Goal: Task Accomplishment & Management: Use online tool/utility

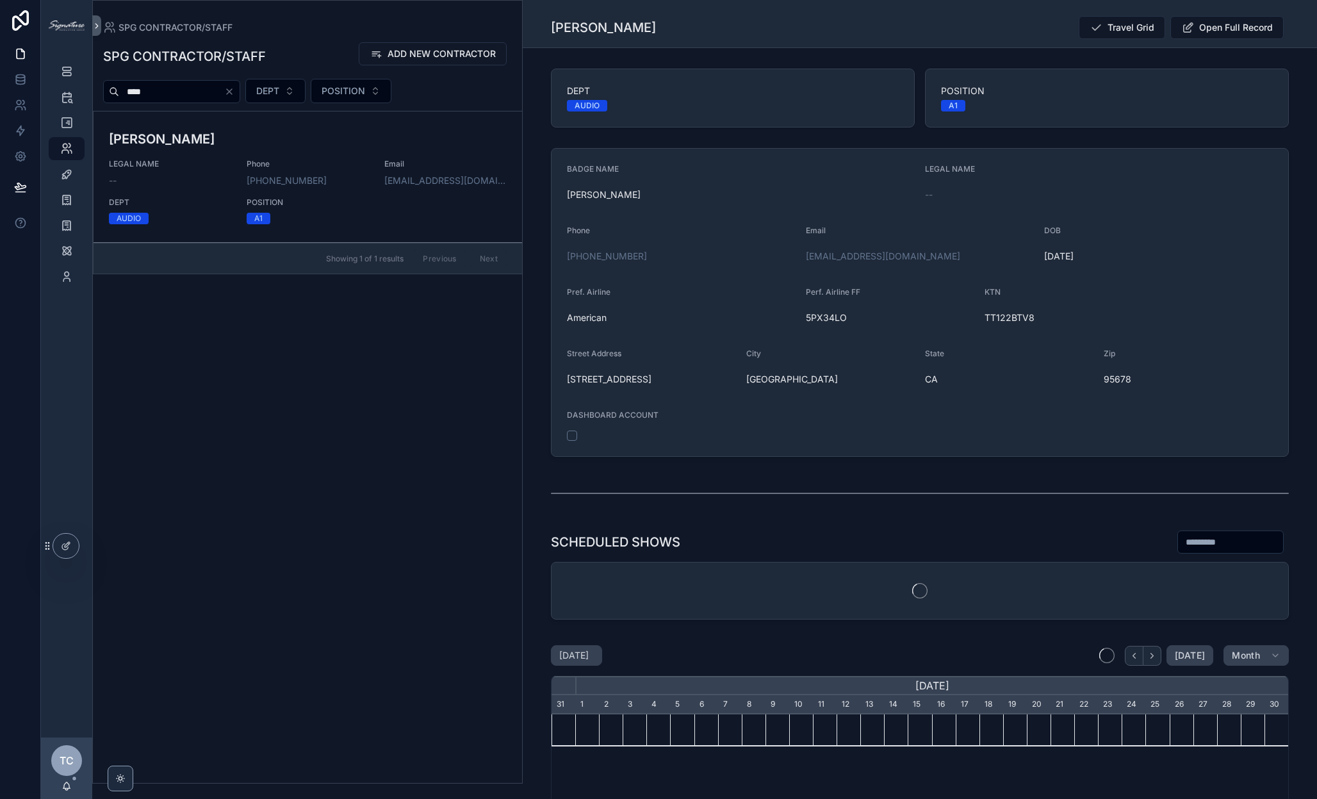
scroll to position [0, 737]
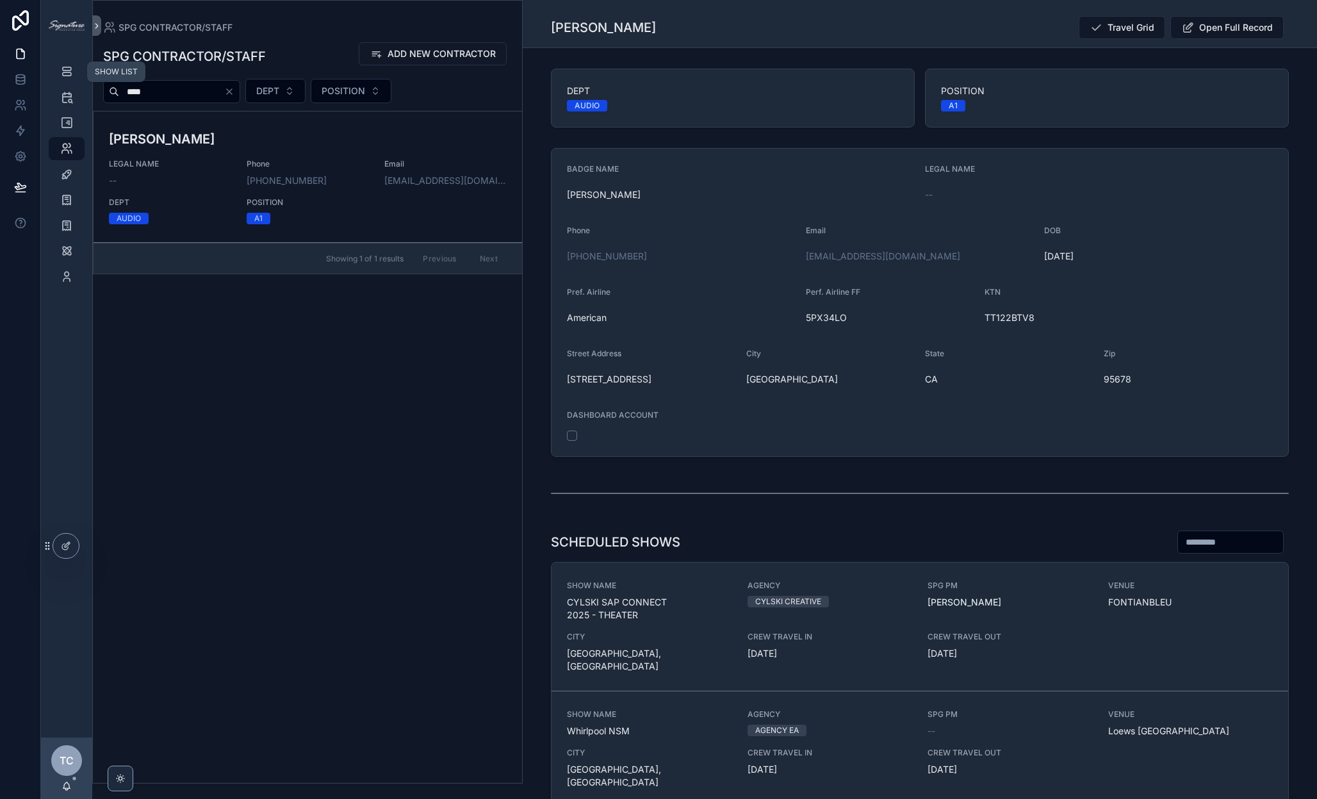
click at [75, 72] on div "SHOW LIST" at bounding box center [66, 71] width 20 height 20
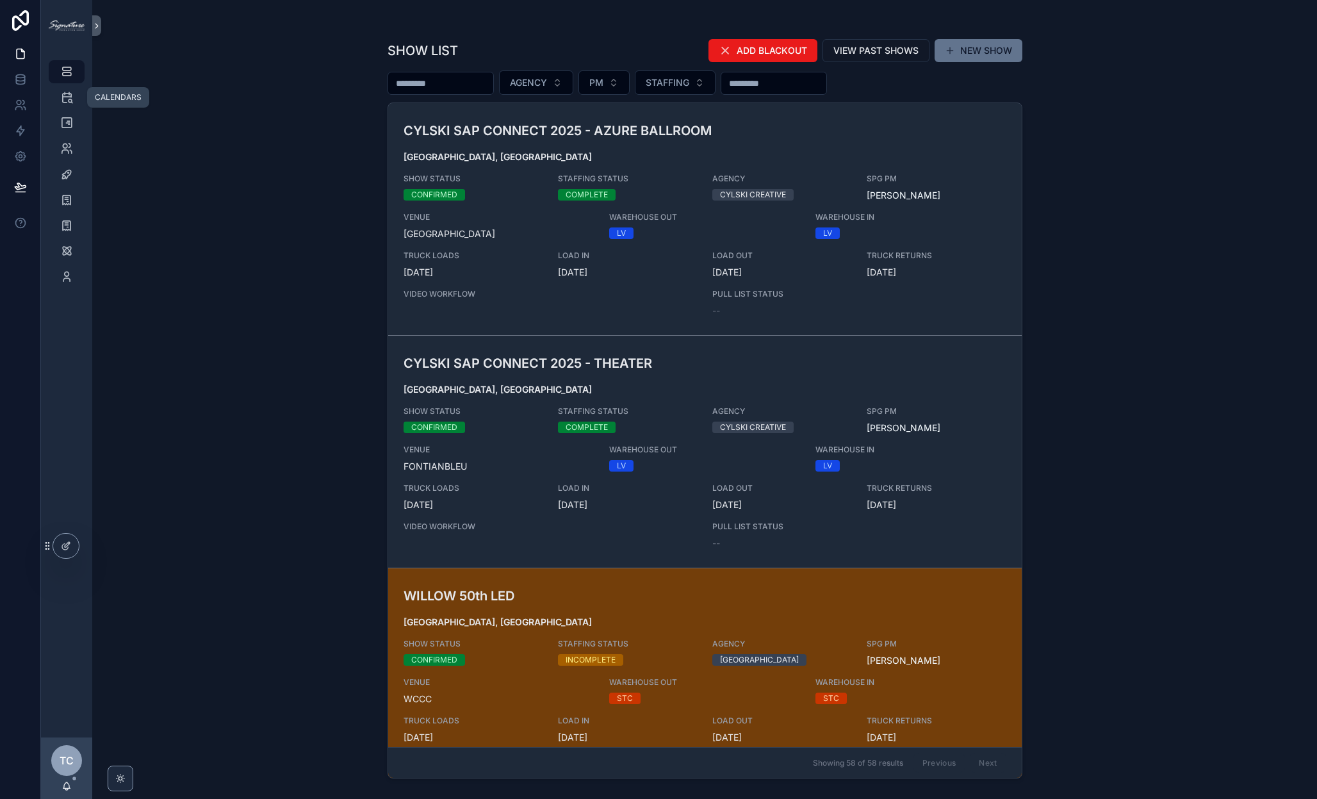
click at [72, 100] on icon "scrollable content" at bounding box center [66, 97] width 13 height 13
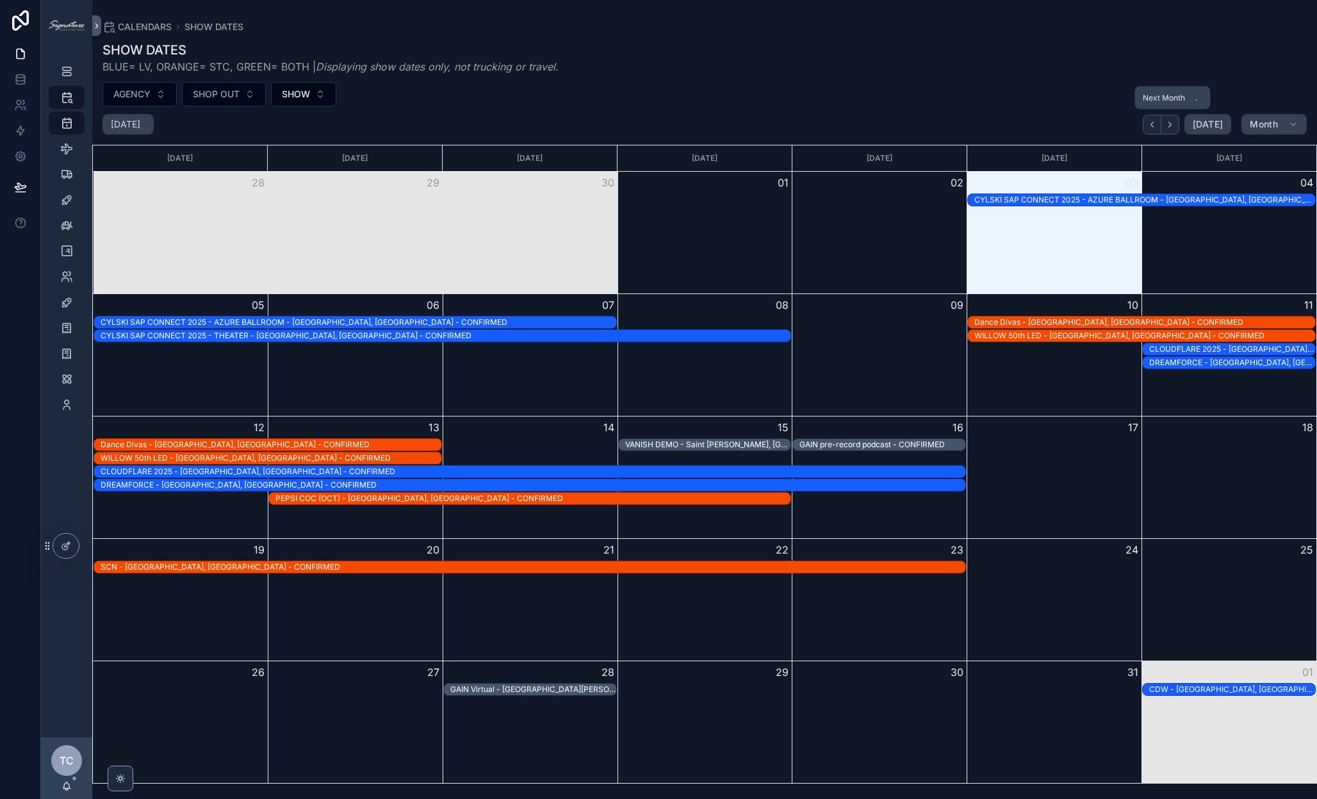
click at [1170, 124] on icon "Next" at bounding box center [1170, 125] width 10 height 10
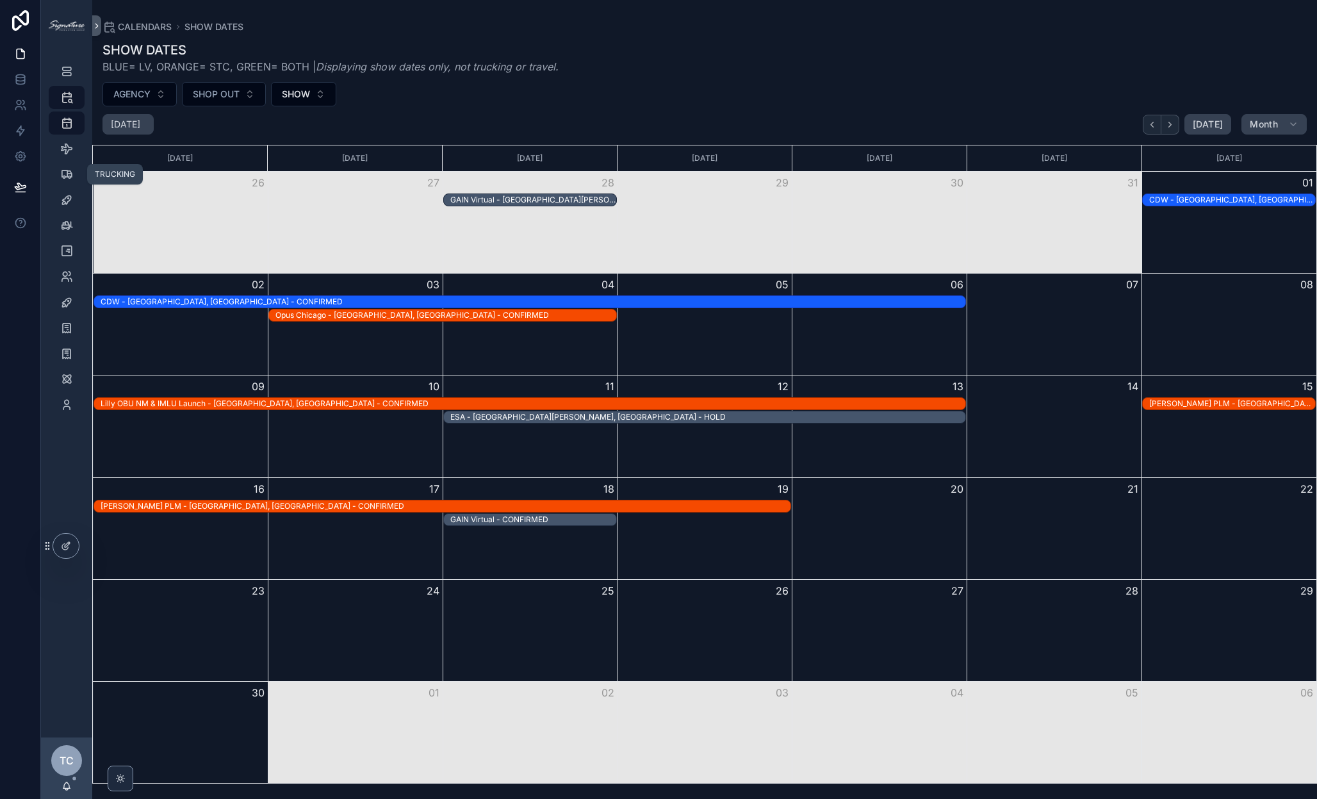
click at [64, 179] on icon "scrollable content" at bounding box center [66, 174] width 13 height 13
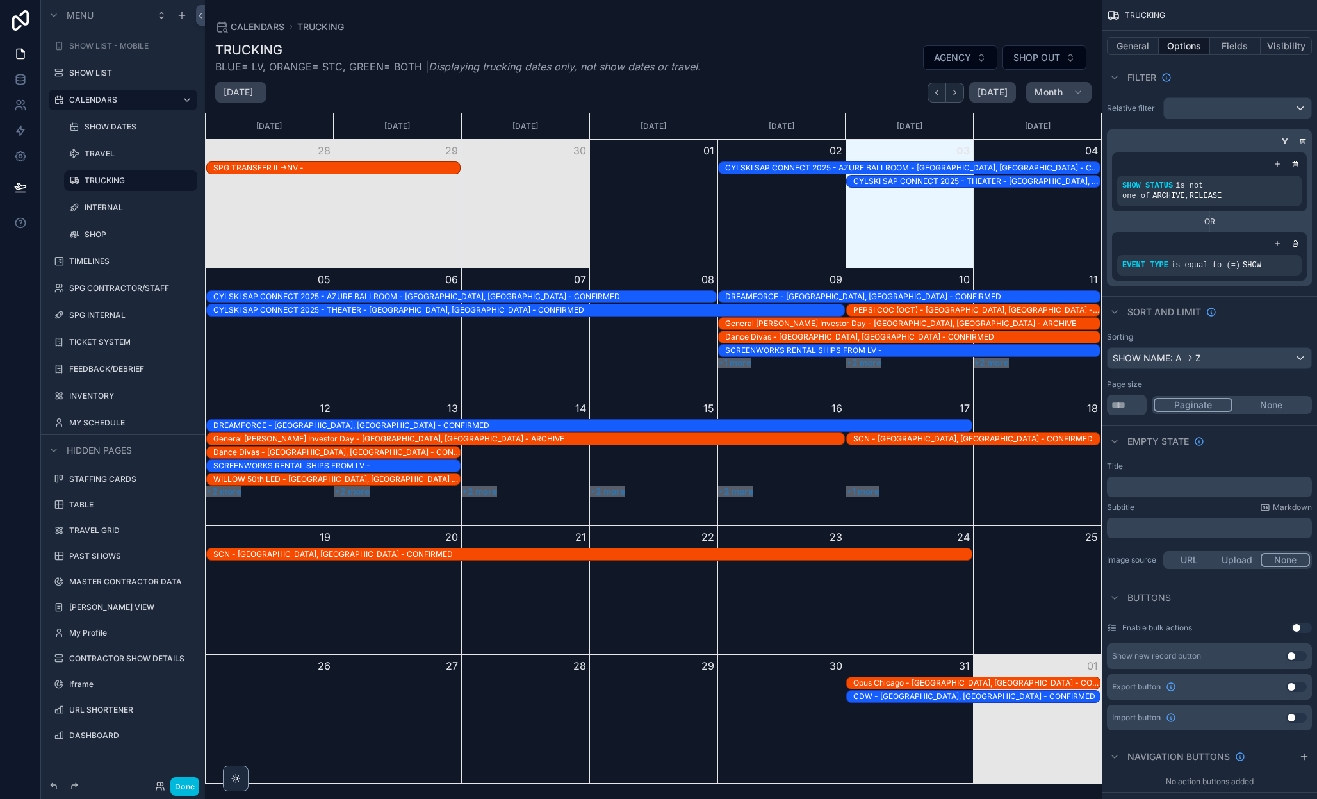
click at [1278, 163] on icon "scrollable content" at bounding box center [1278, 164] width 8 height 8
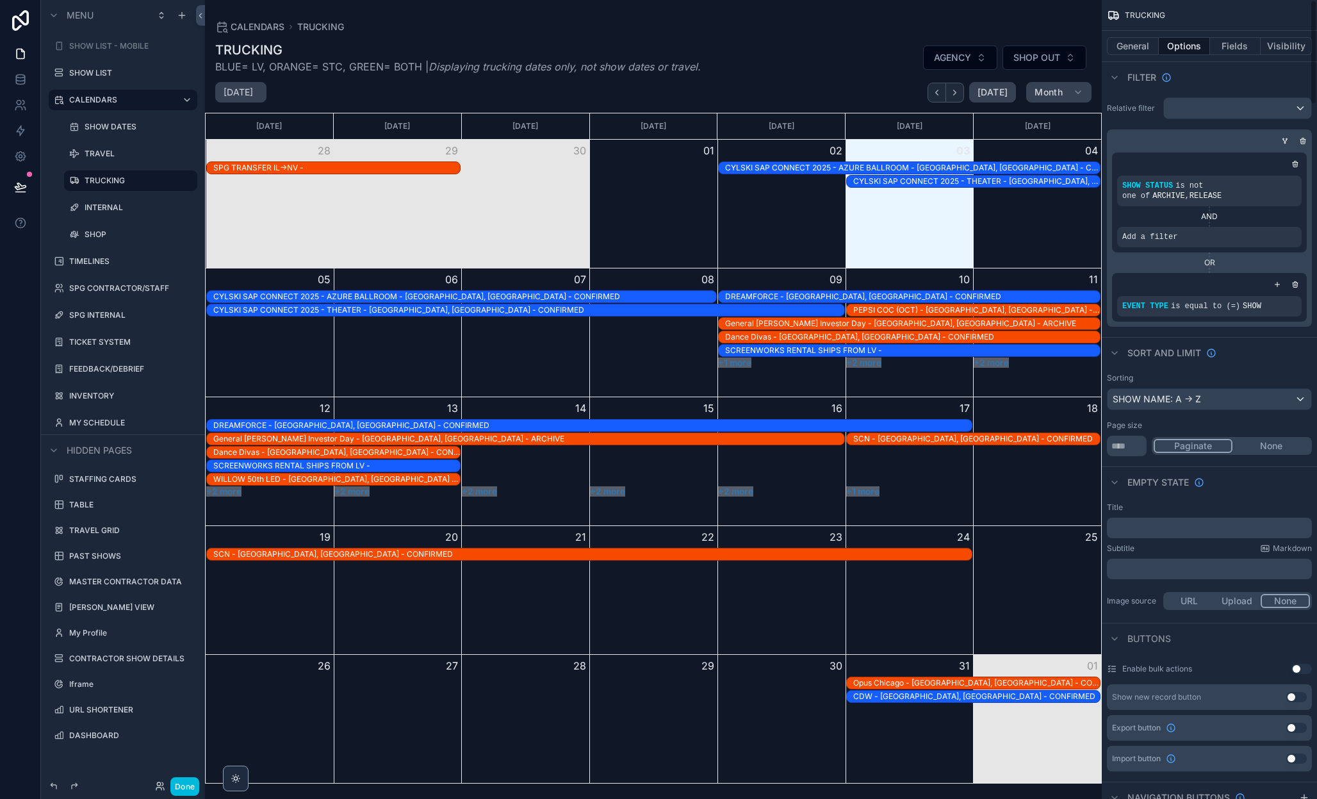
click at [0, 0] on icon "scrollable content" at bounding box center [0, 0] width 0 height 0
click at [987, 223] on span "Select a field" at bounding box center [987, 217] width 54 height 13
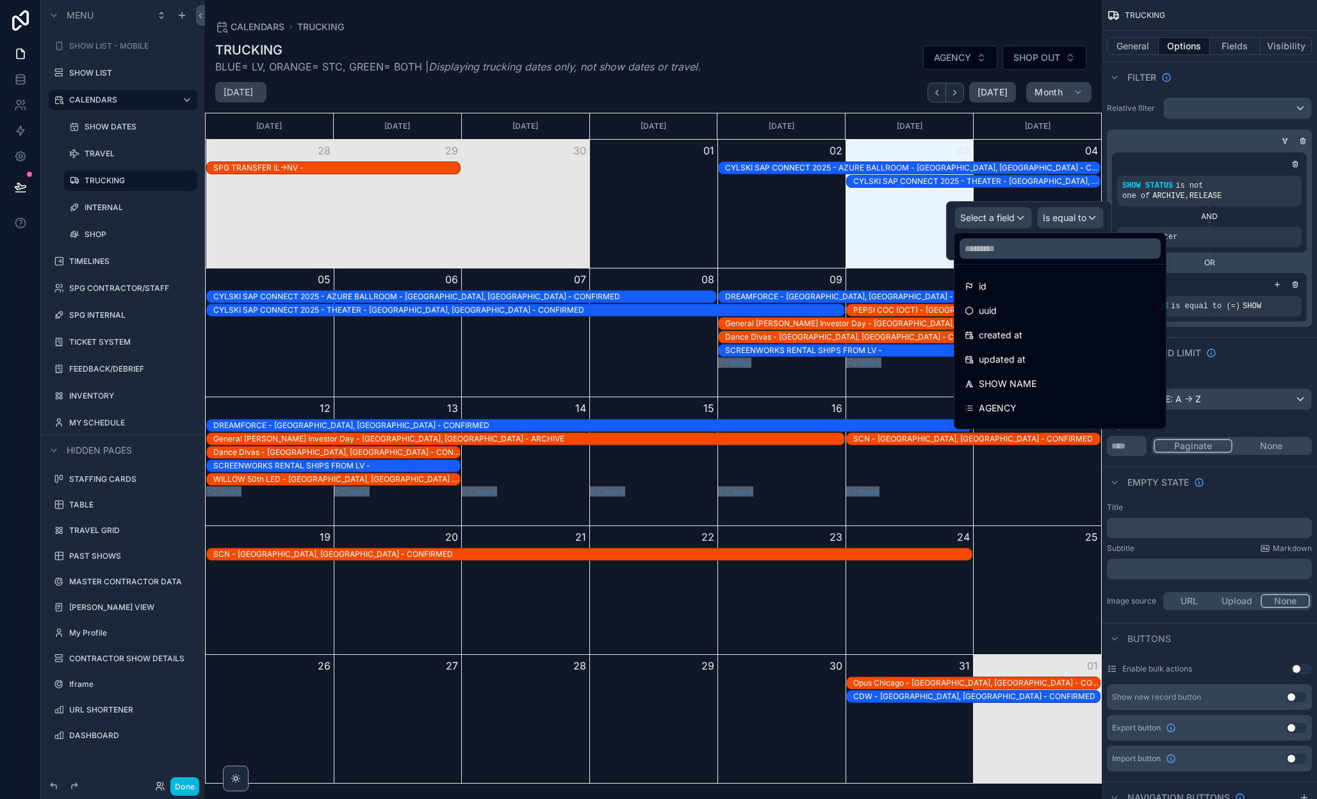
click at [983, 247] on input "text" at bounding box center [1060, 248] width 201 height 20
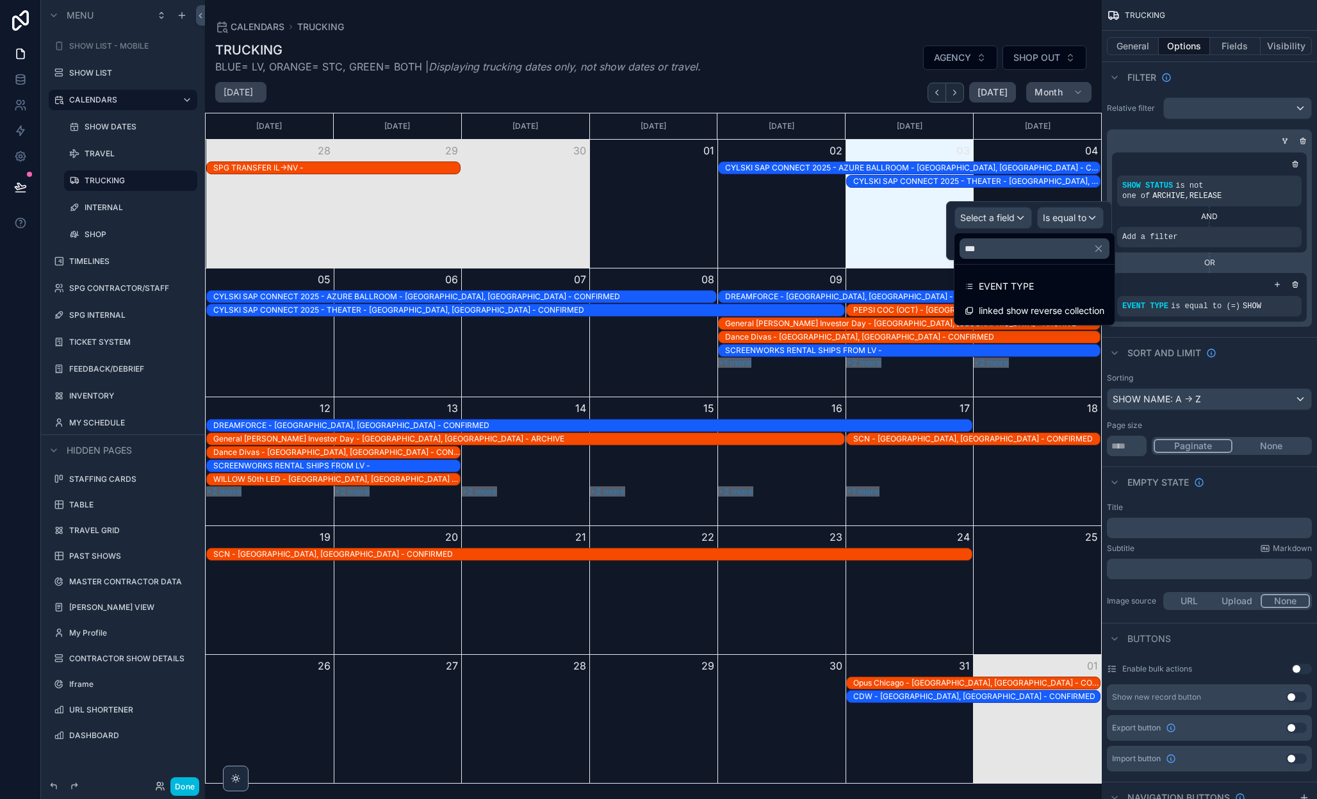
type input "***"
click at [1000, 288] on span "EVENT TYPE" at bounding box center [1006, 286] width 55 height 15
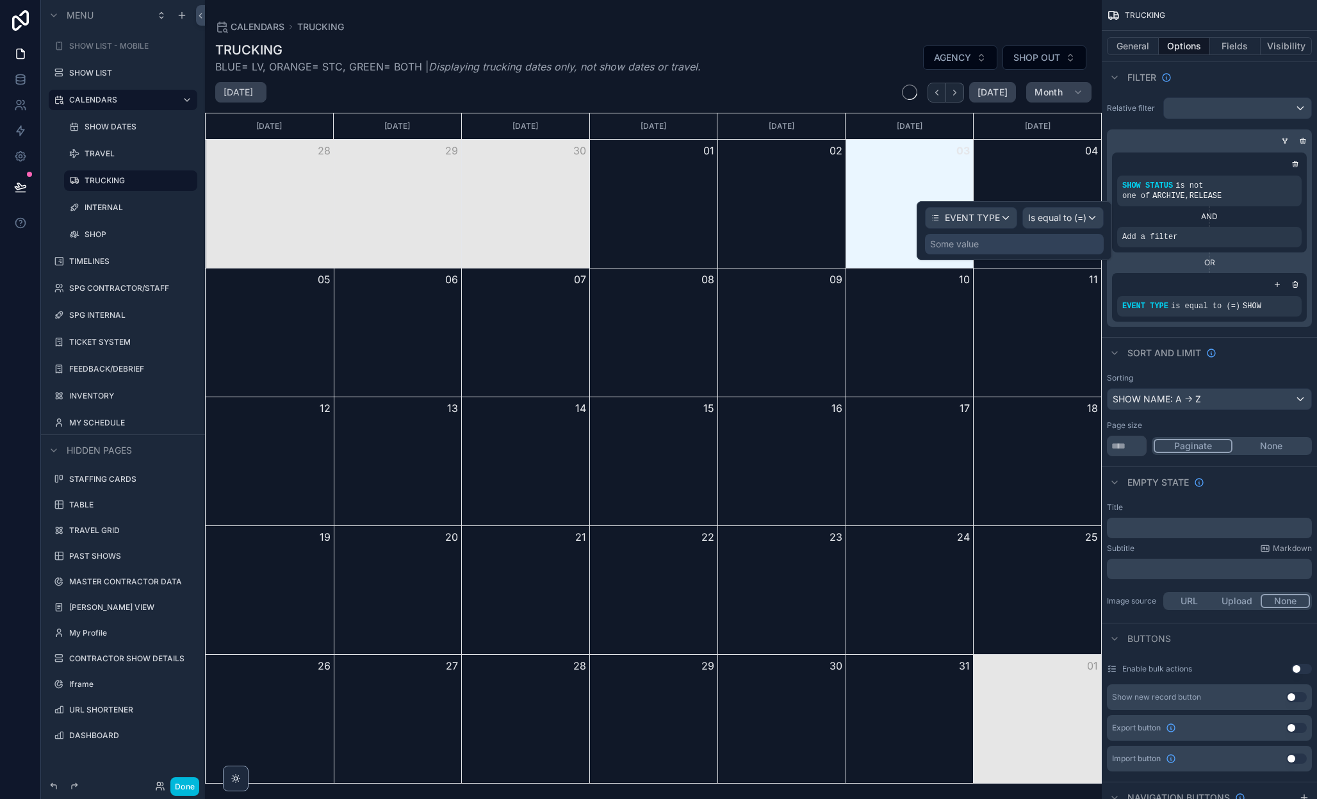
click at [1040, 220] on span "Is equal to (=)" at bounding box center [1057, 217] width 58 height 13
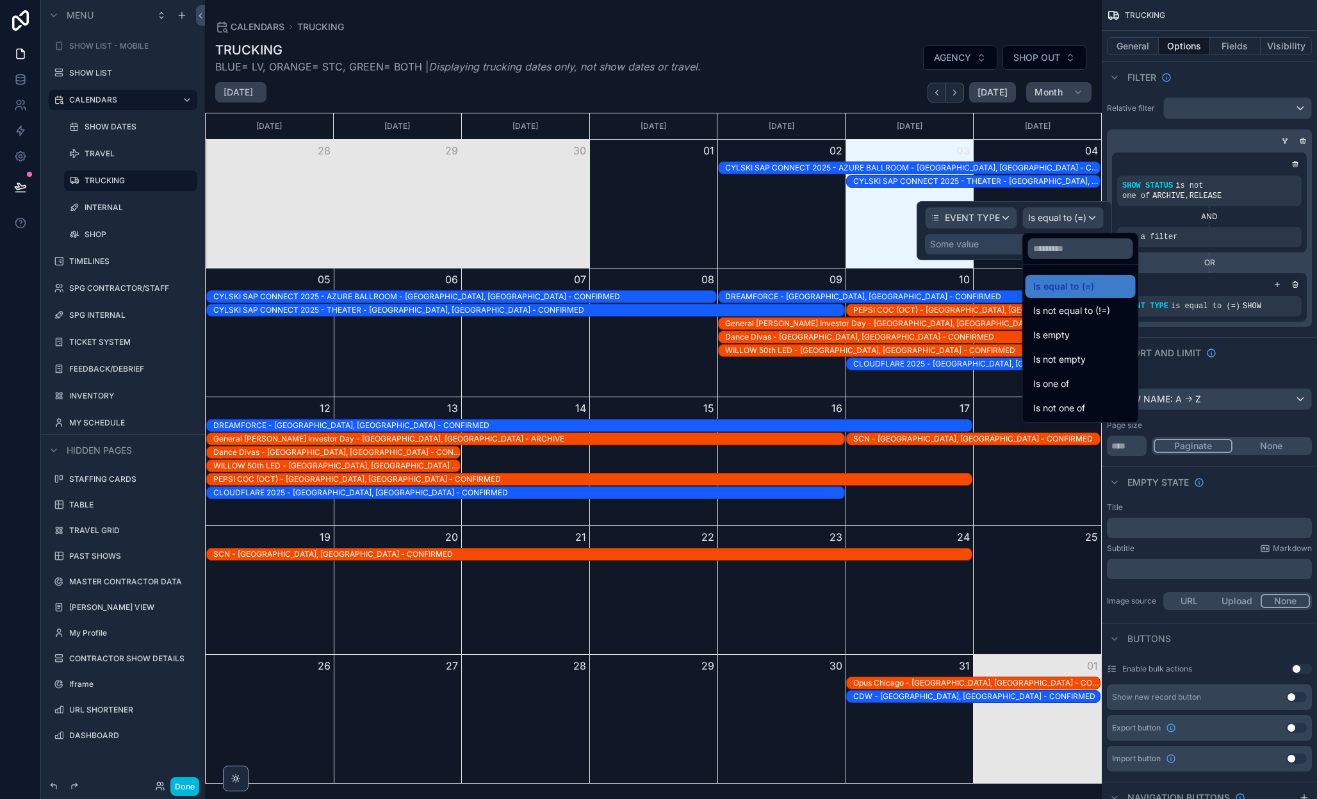
click at [986, 238] on div at bounding box center [1014, 230] width 195 height 59
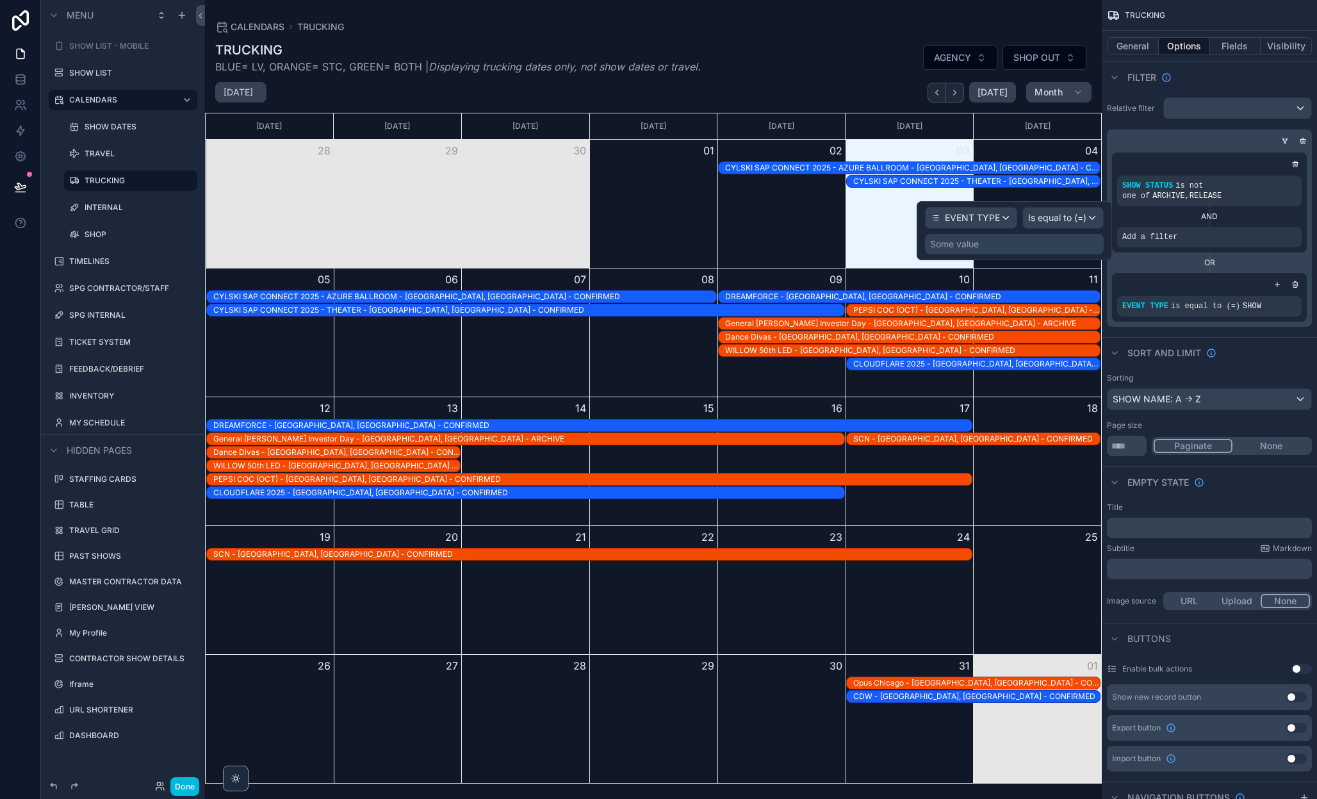
click at [981, 242] on div "Some value" at bounding box center [1014, 244] width 179 height 20
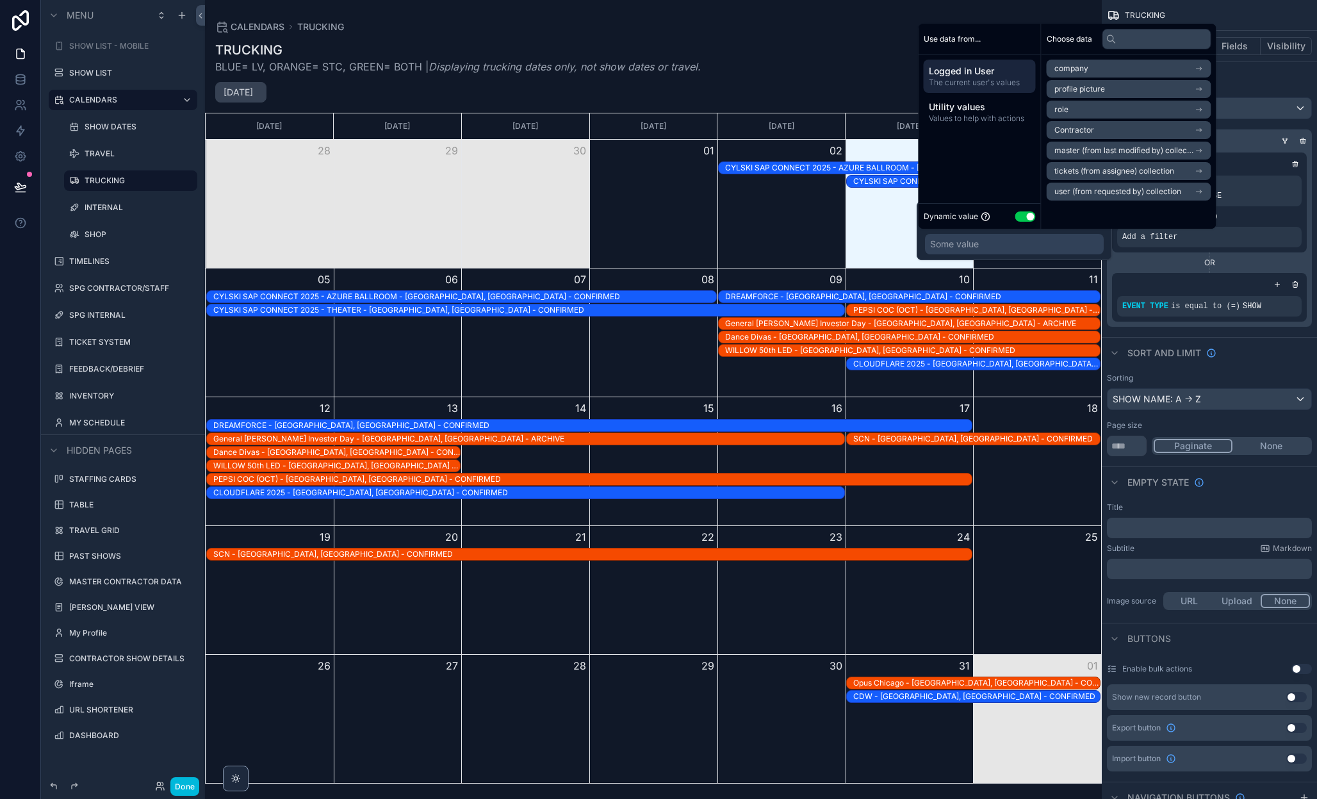
click at [1020, 215] on button "Use setting" at bounding box center [1025, 216] width 20 height 10
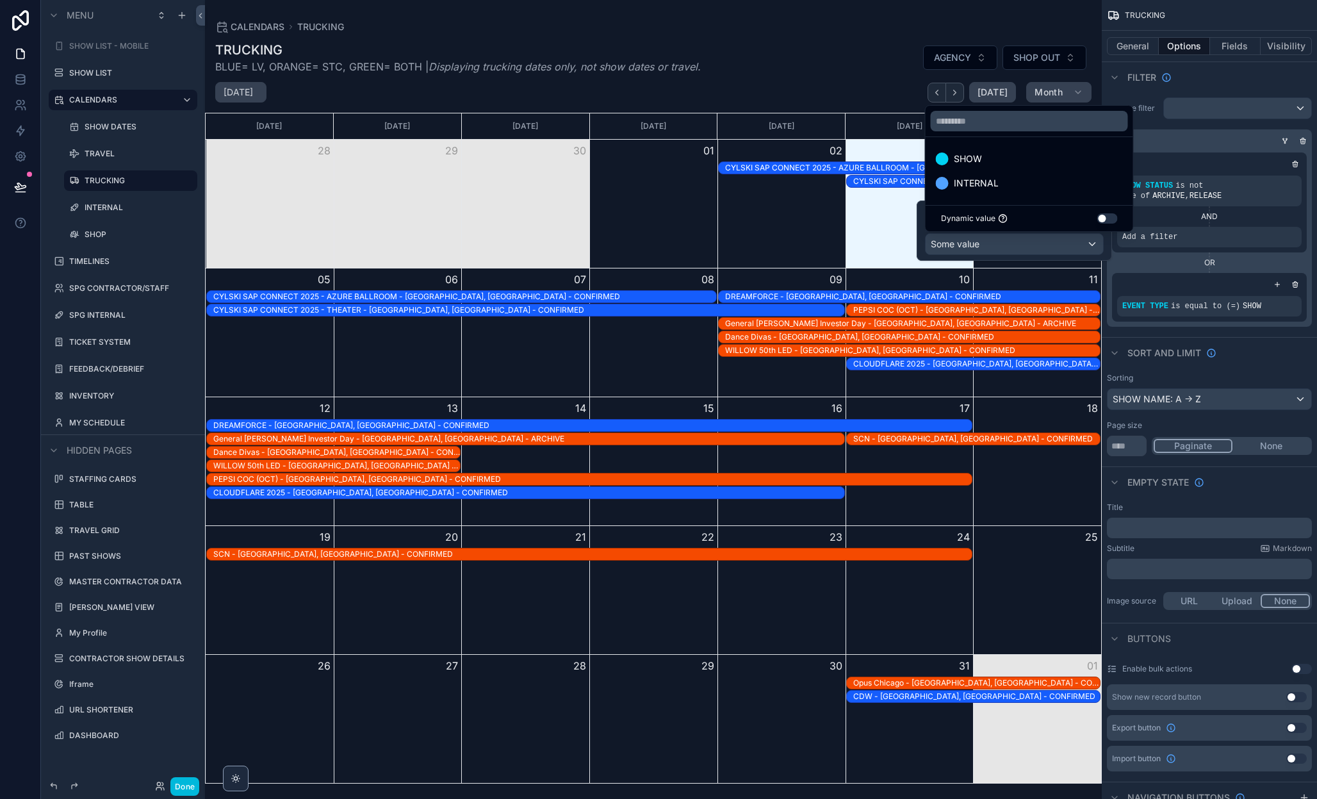
click at [978, 164] on span "SHOW" at bounding box center [968, 158] width 28 height 15
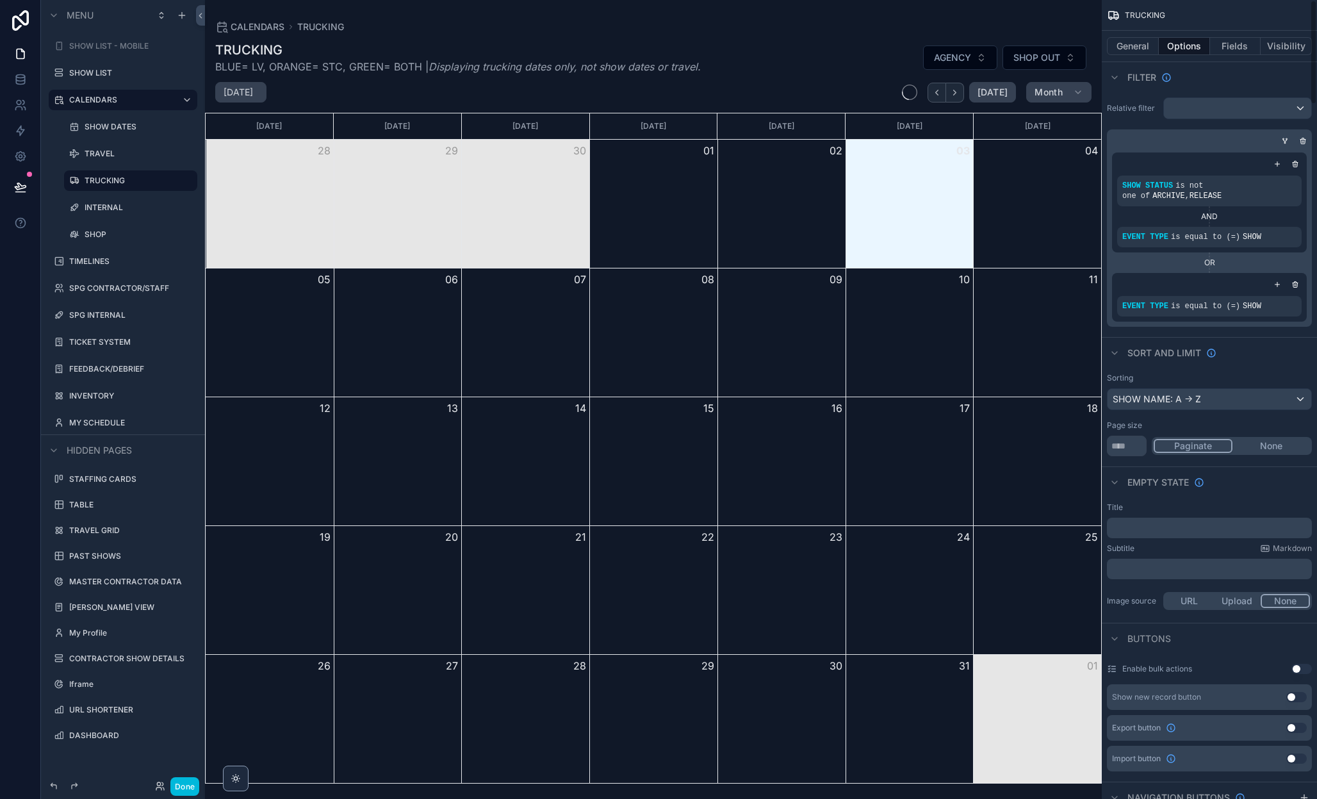
click at [1270, 275] on div "EVENT TYPE is equal to (=) SHOW" at bounding box center [1209, 297] width 195 height 49
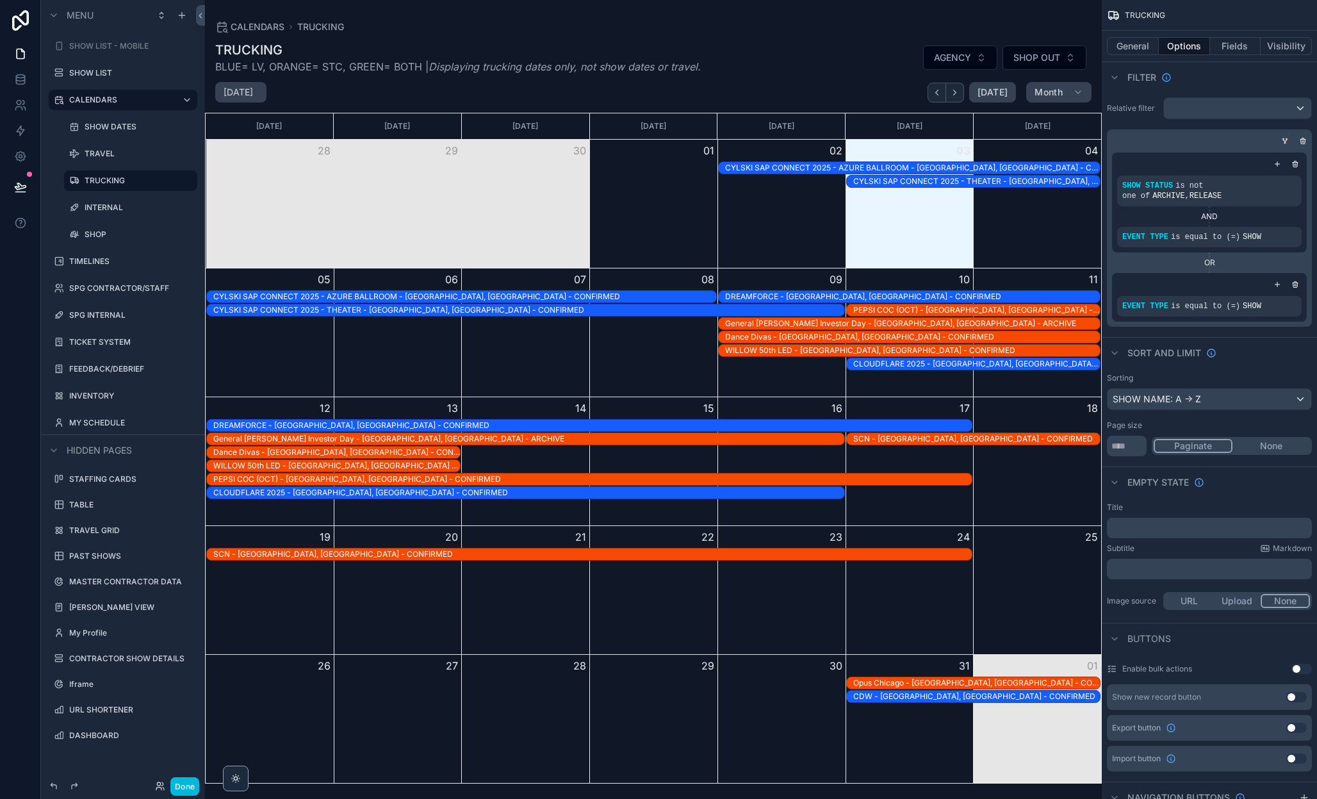
click at [1292, 285] on icon "scrollable content" at bounding box center [1295, 285] width 8 height 8
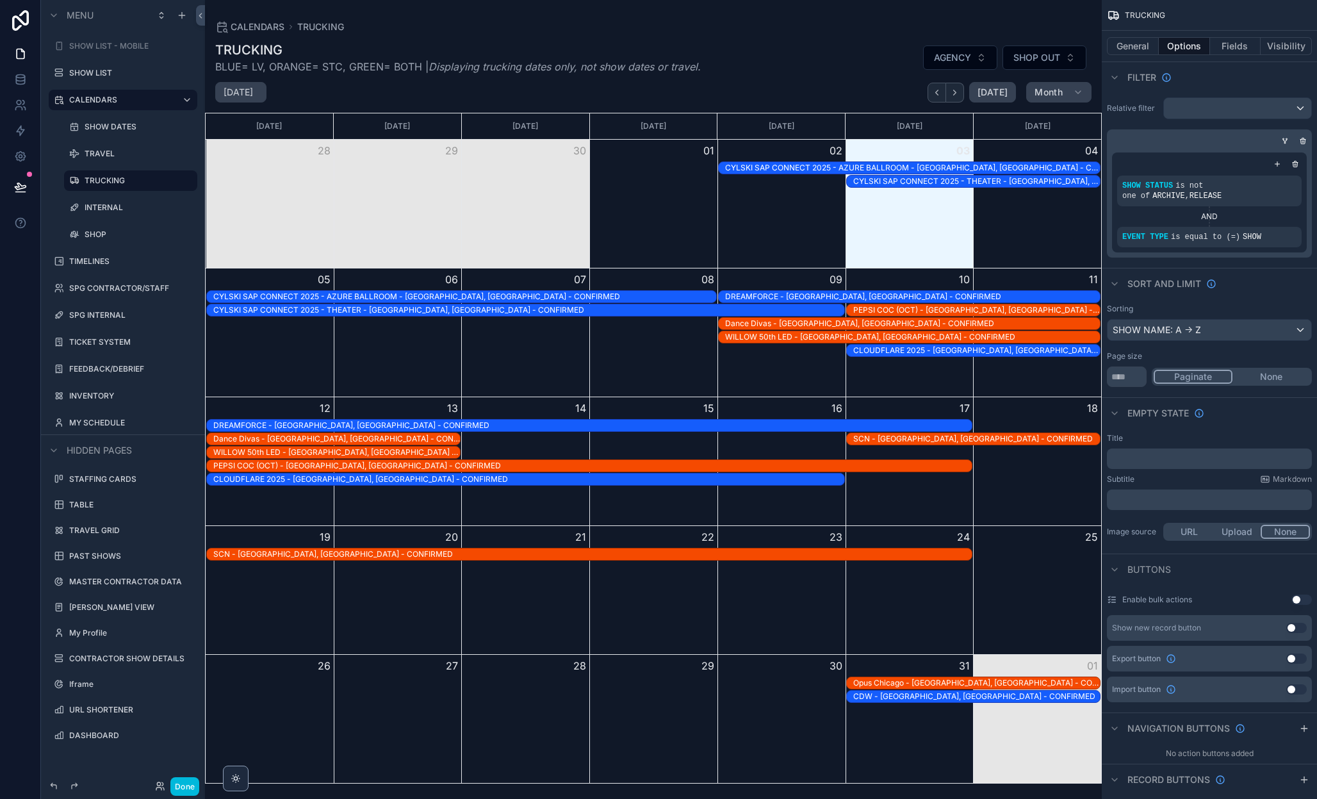
click at [127, 130] on label "SHOW DATES" at bounding box center [137, 127] width 105 height 10
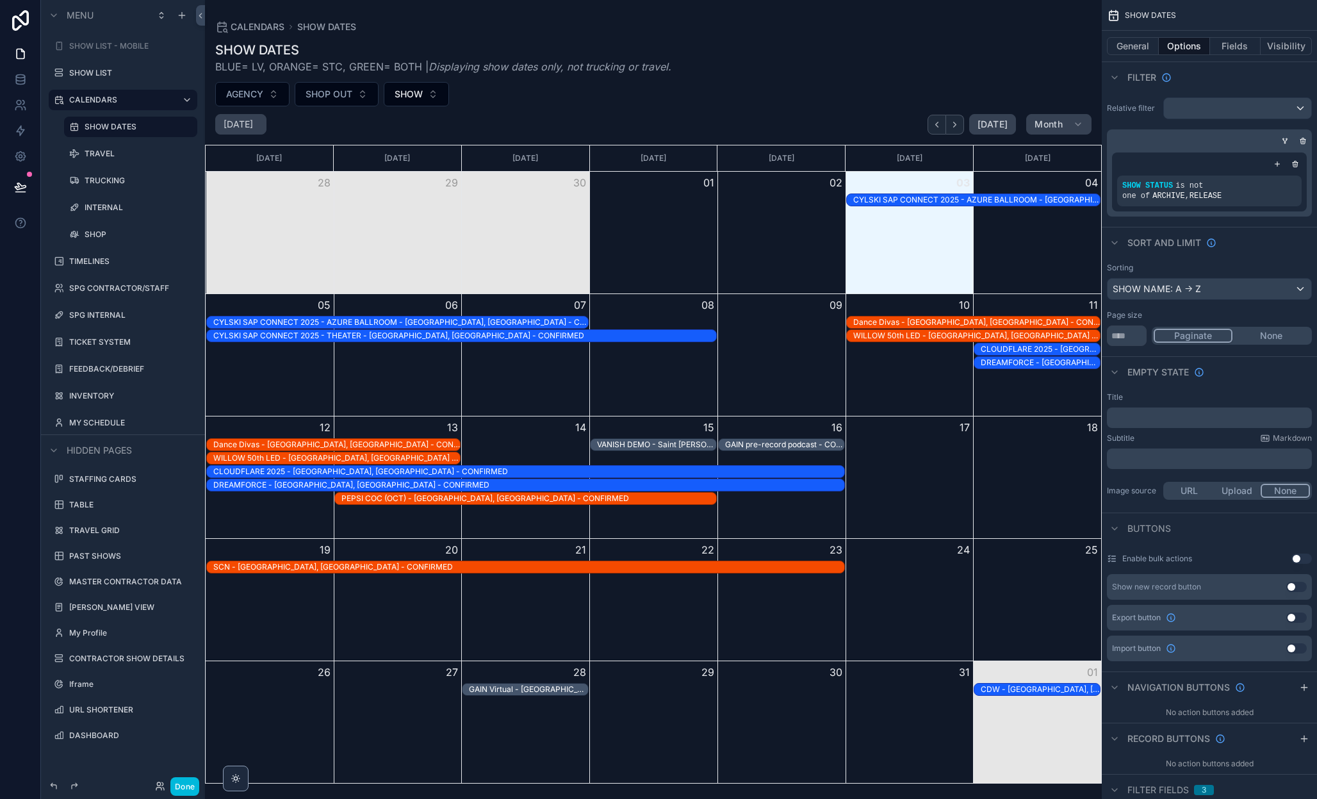
click at [123, 183] on label "TRUCKING" at bounding box center [137, 181] width 105 height 10
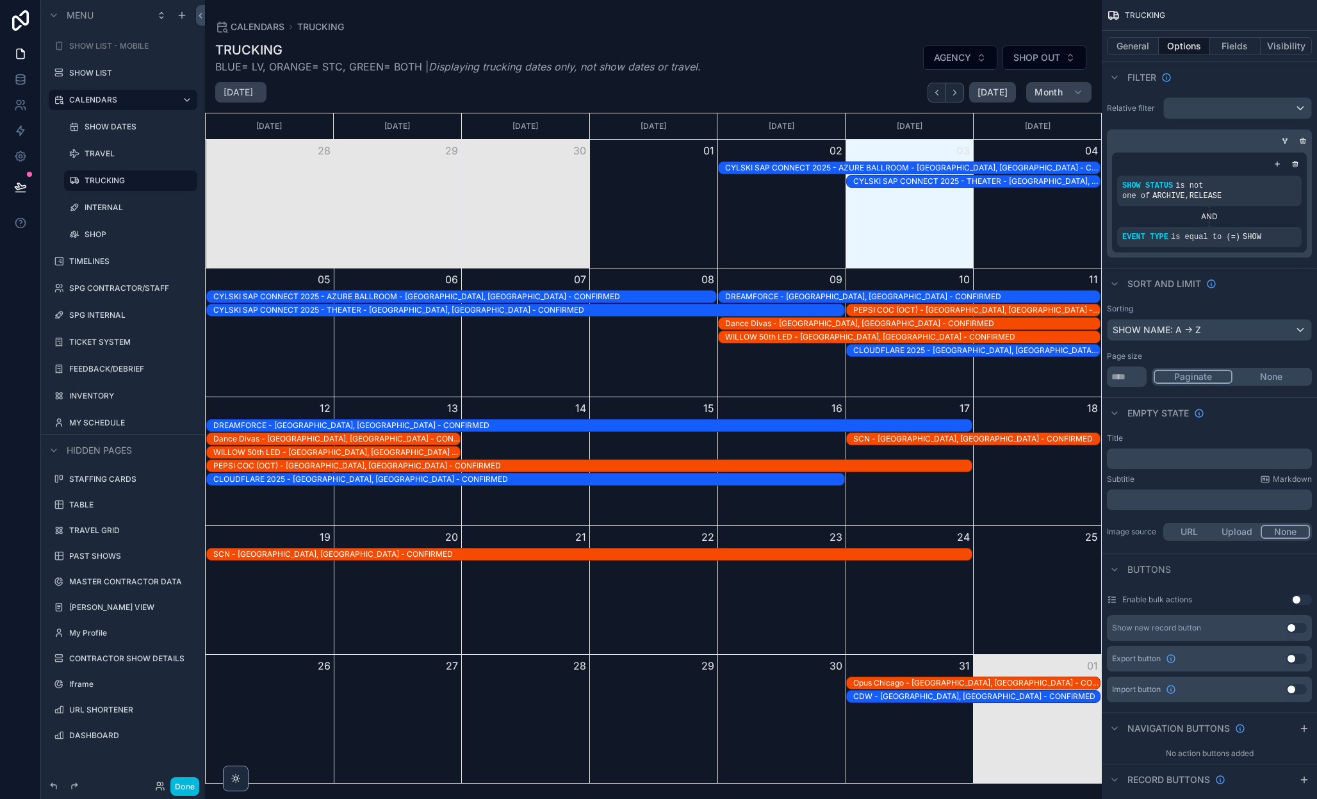
click at [120, 155] on label "TRAVEL" at bounding box center [137, 154] width 105 height 10
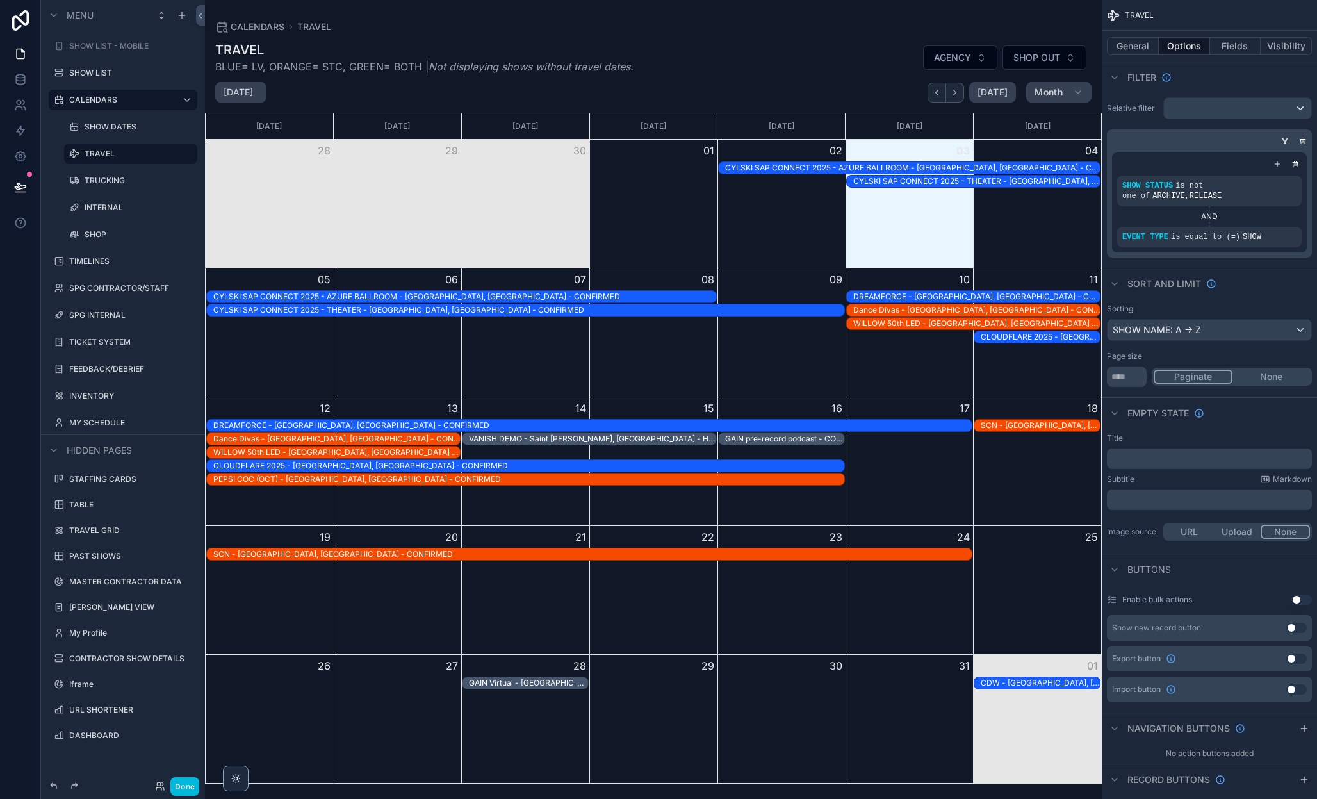
click at [131, 129] on label "SHOW DATES" at bounding box center [137, 127] width 105 height 10
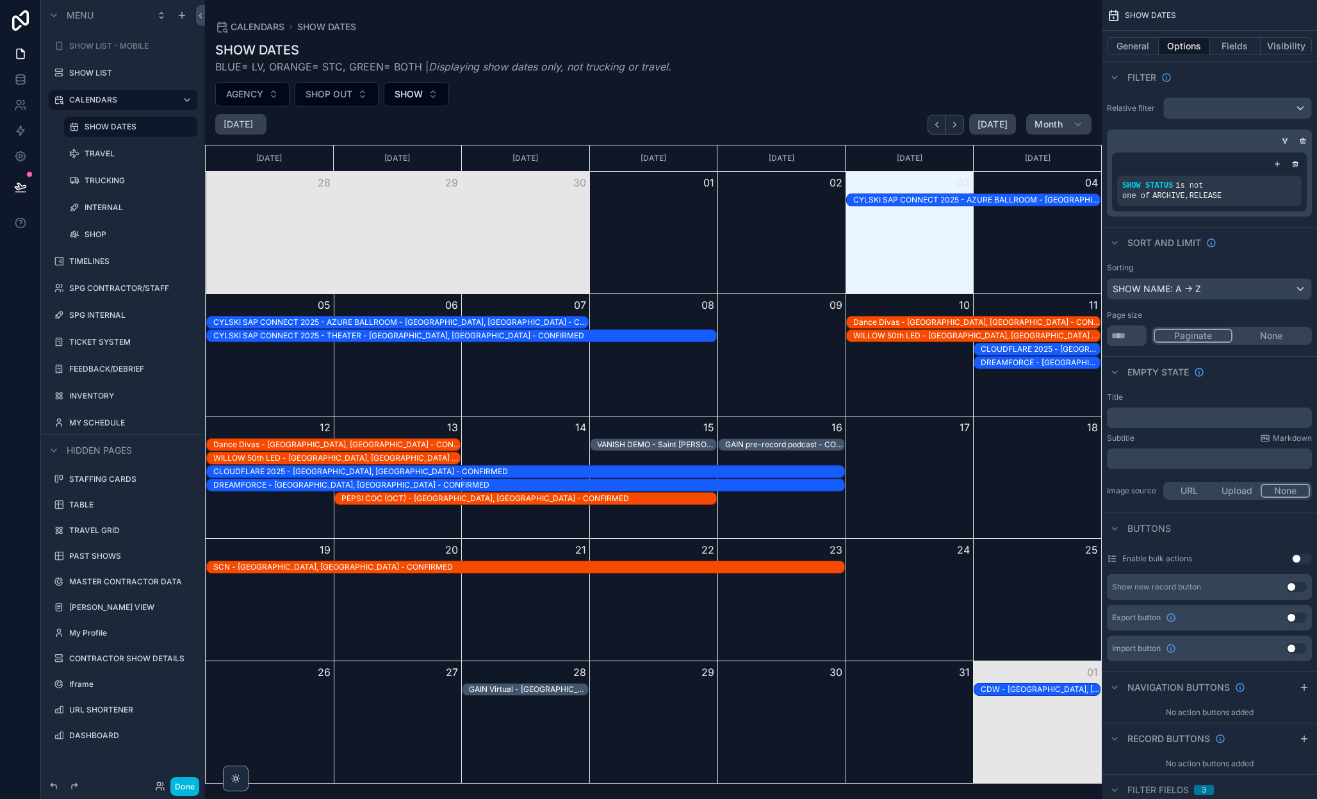
click at [126, 177] on label "TRUCKING" at bounding box center [137, 181] width 105 height 10
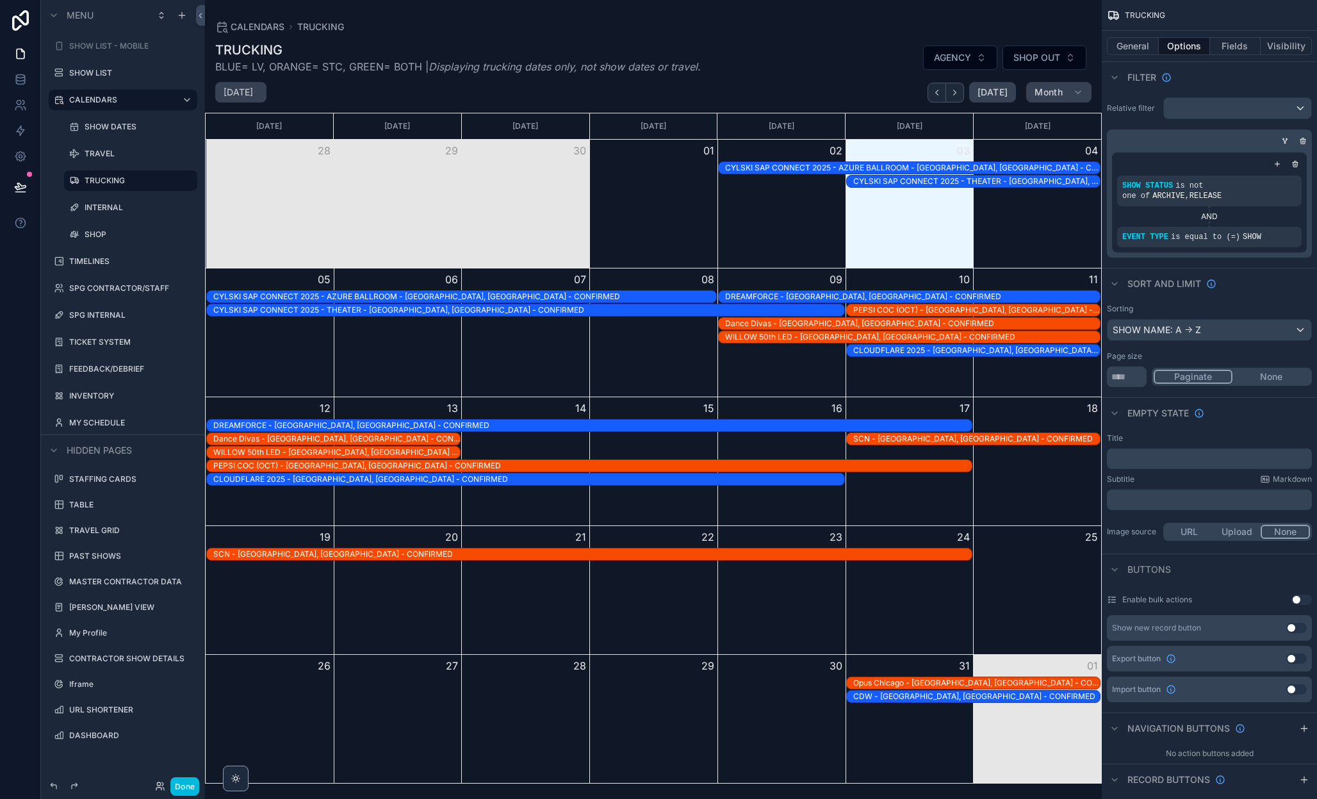
click at [0, 0] on icon "scrollable content" at bounding box center [0, 0] width 0 height 0
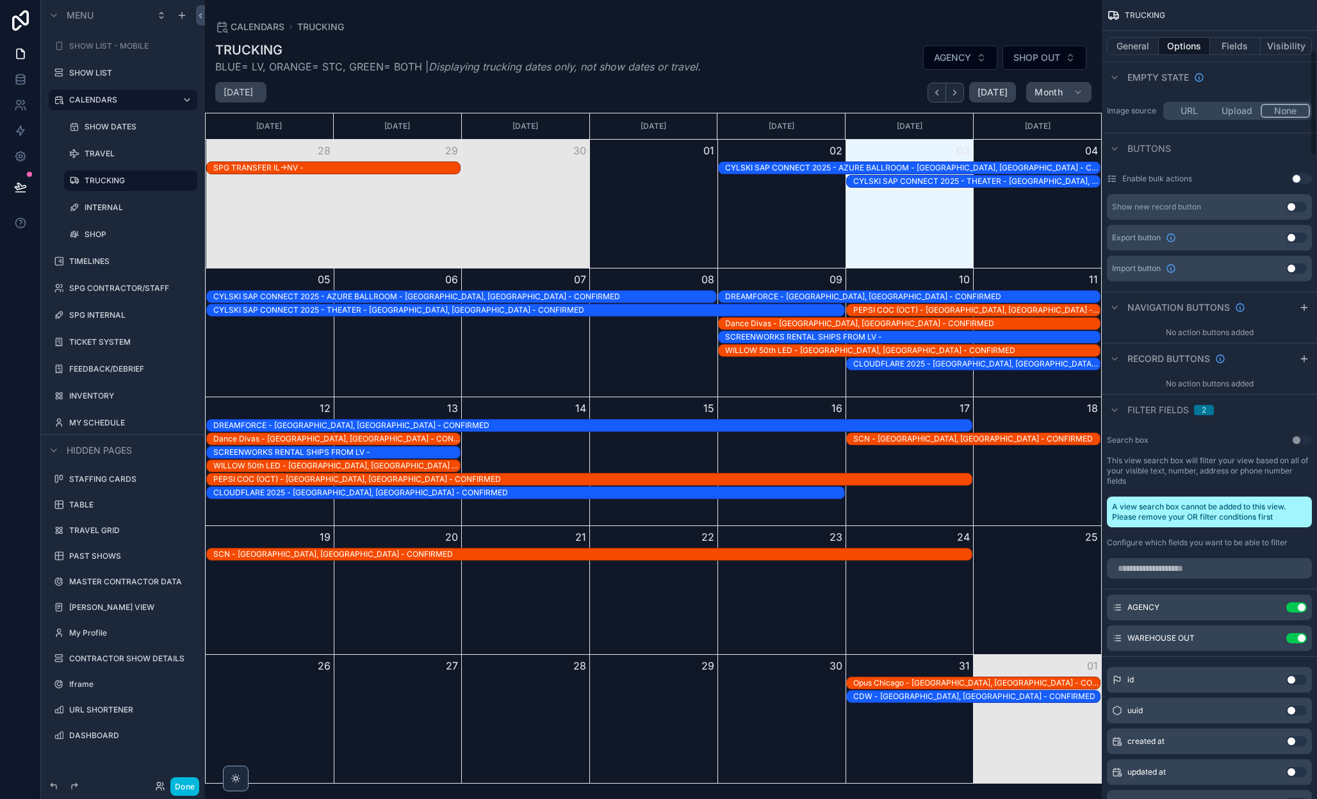
scroll to position [383, 0]
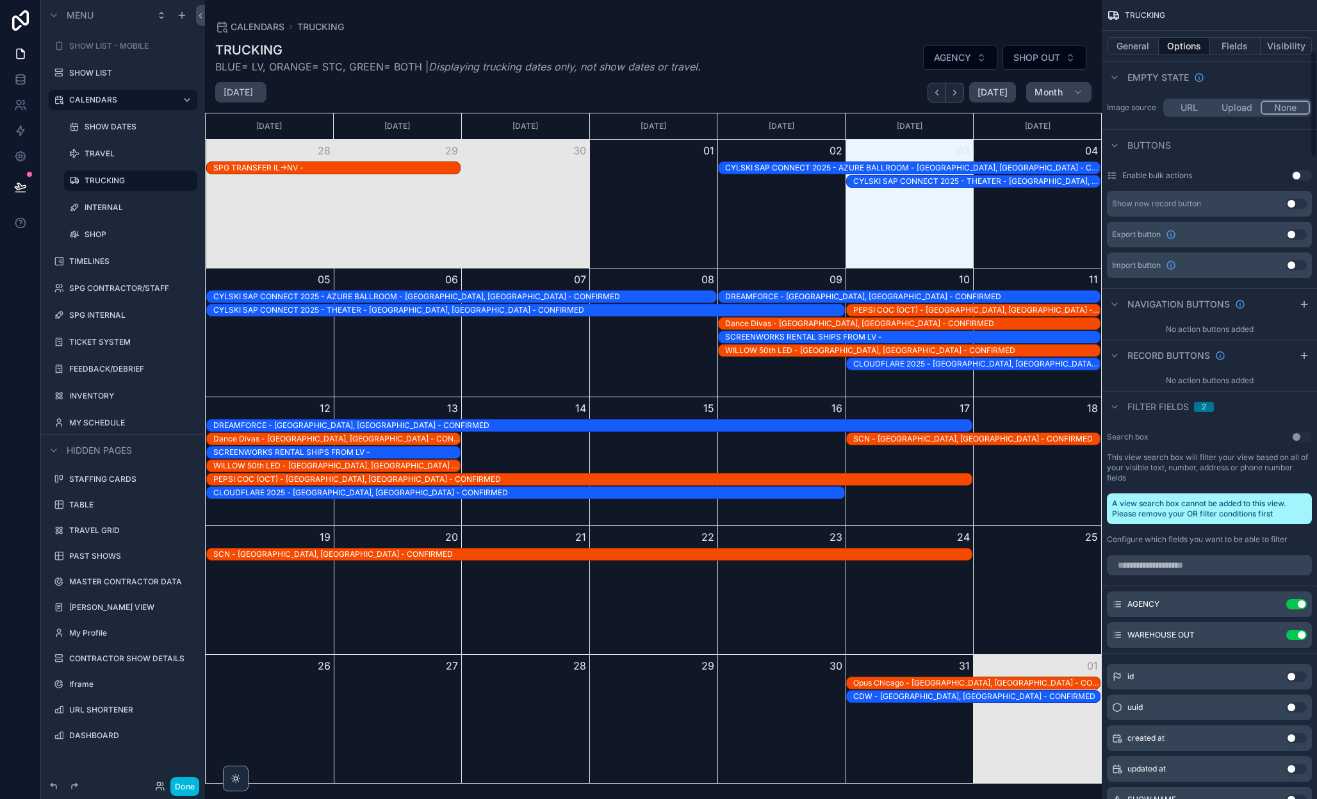
click at [1161, 565] on input "scrollable content" at bounding box center [1209, 565] width 205 height 20
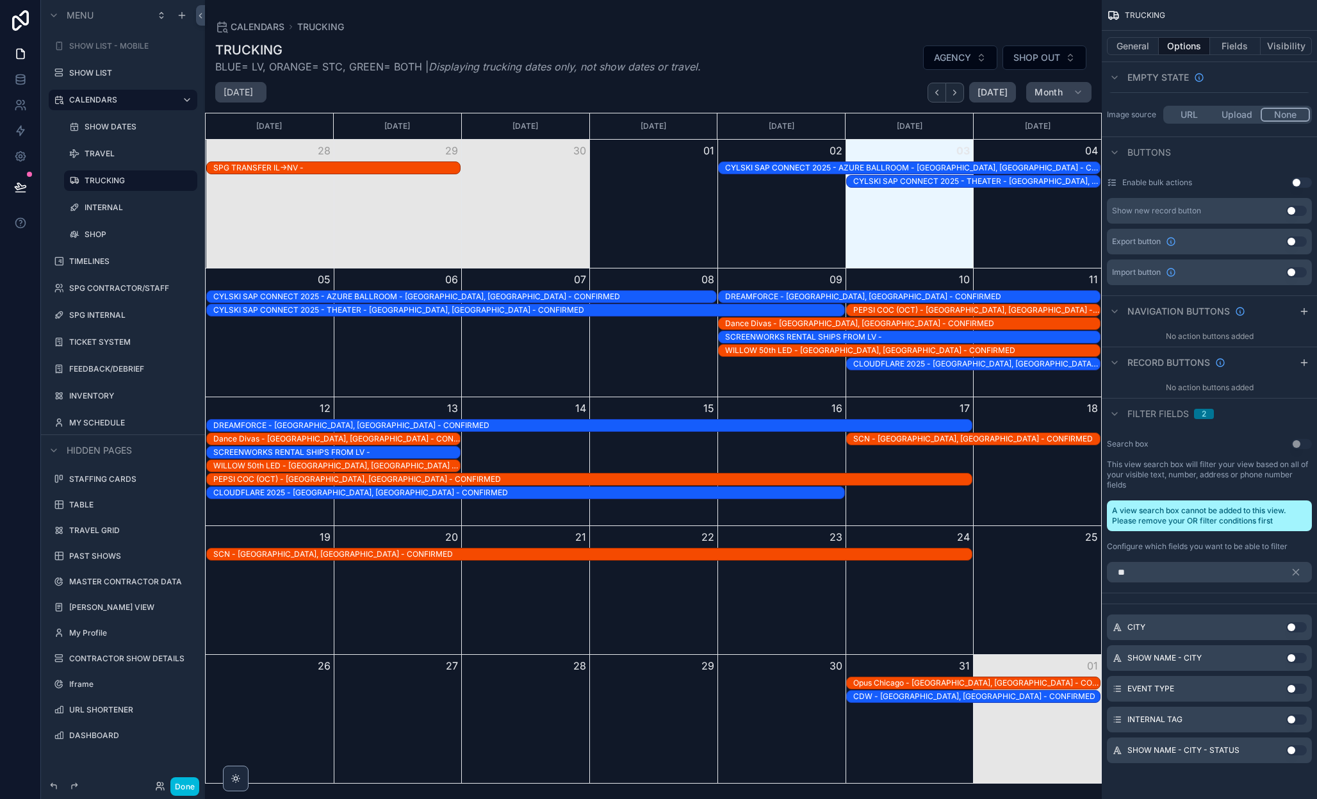
scroll to position [284, 0]
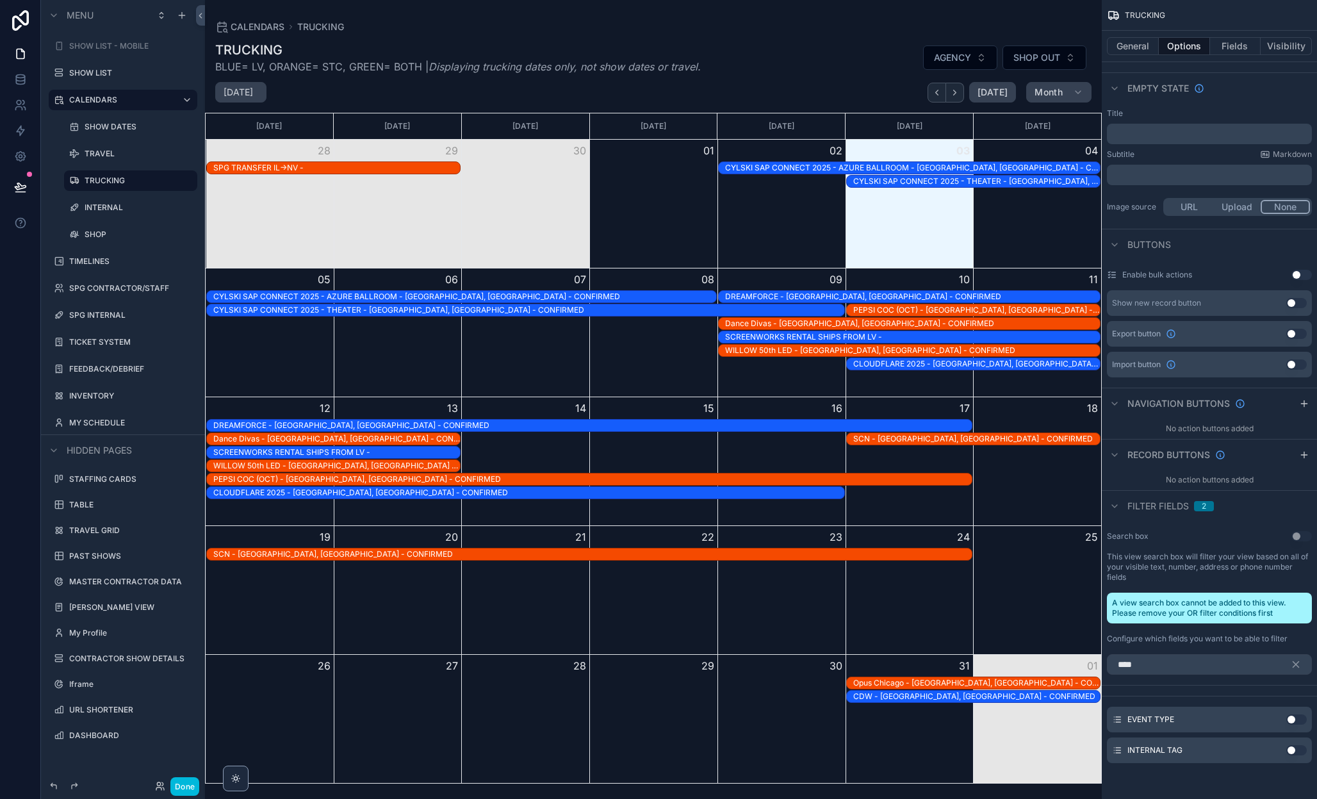
type input "****"
click at [1293, 720] on button "Use setting" at bounding box center [1296, 719] width 20 height 10
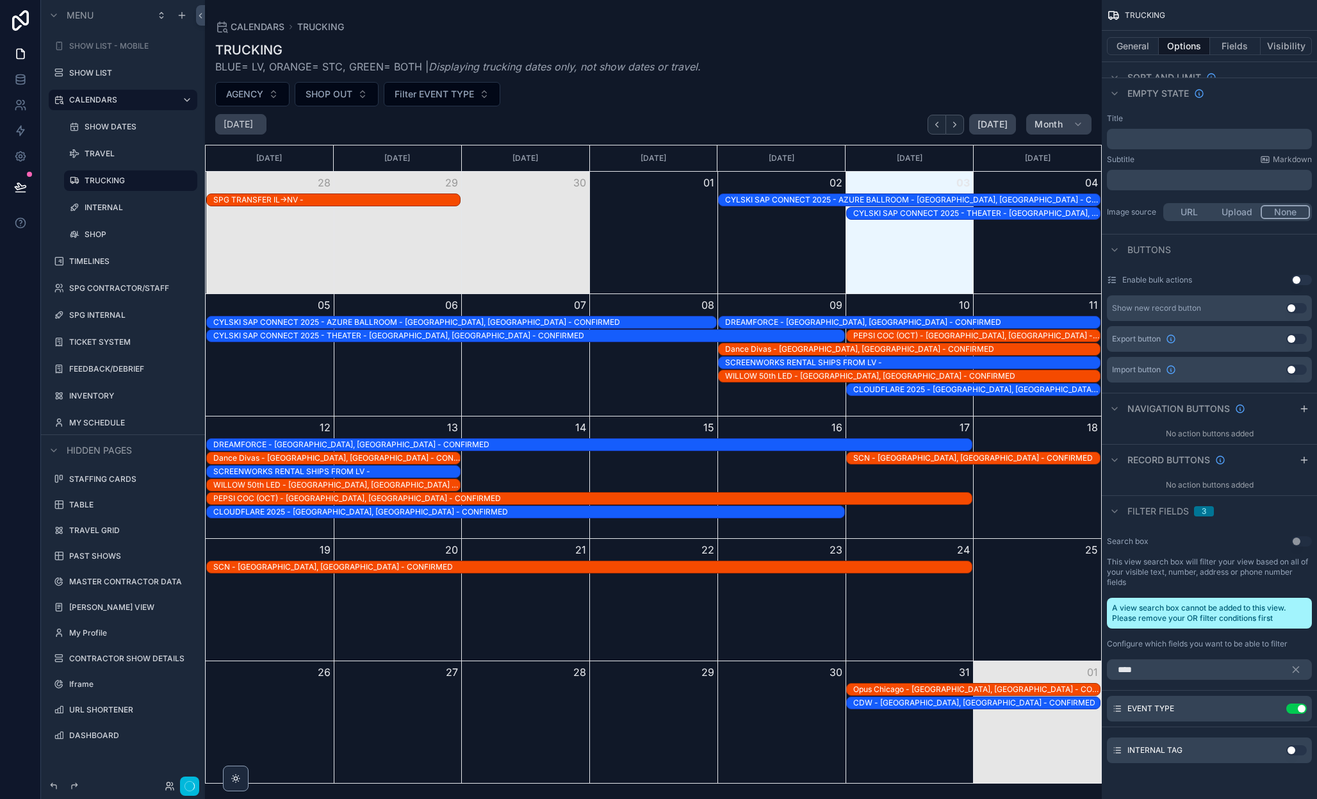
scroll to position [279, 0]
click at [0, 0] on icon "scrollable content" at bounding box center [0, 0] width 0 height 0
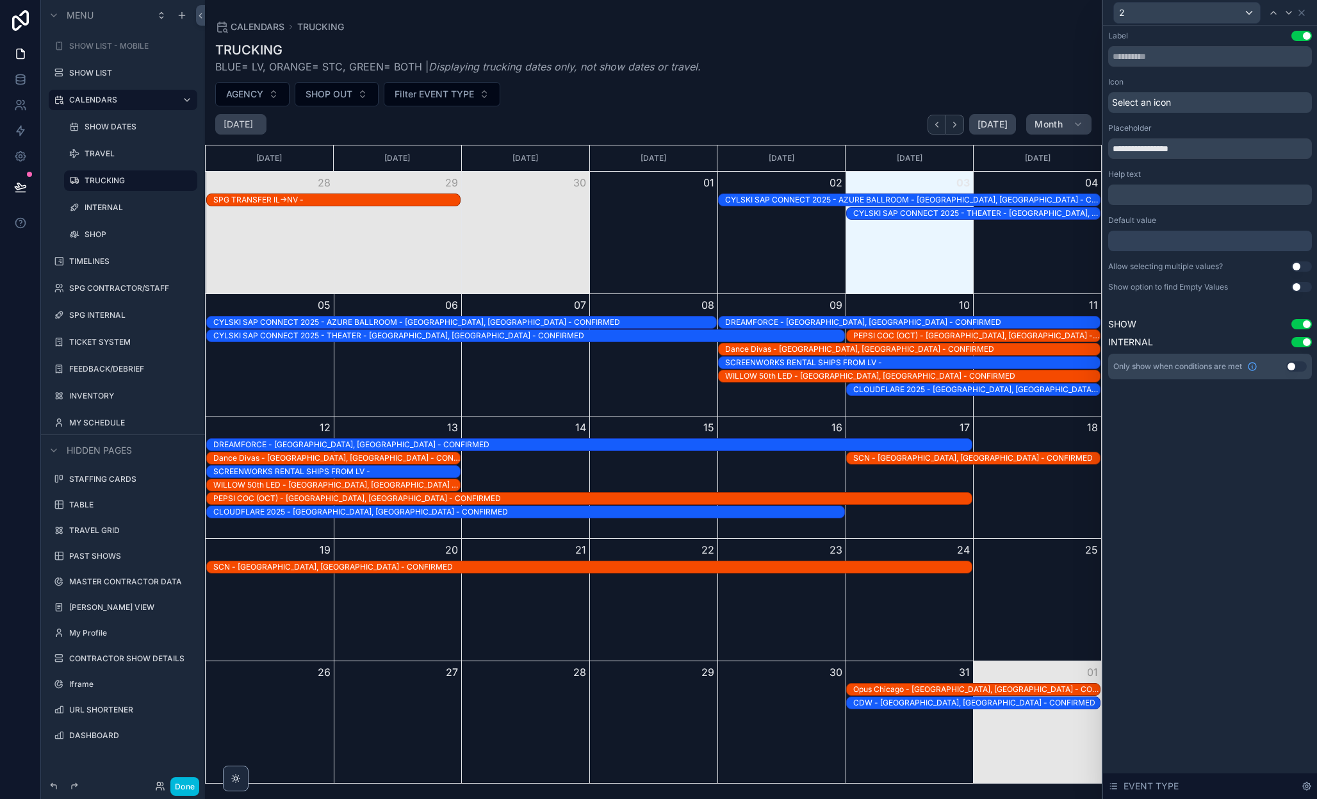
drag, startPoint x: 1136, startPoint y: 151, endPoint x: 1060, endPoint y: 147, distance: 76.3
click at [1060, 149] on div "**********" at bounding box center [658, 399] width 1317 height 799
type input "**********"
click at [124, 130] on label "SHOW DATES" at bounding box center [137, 127] width 105 height 10
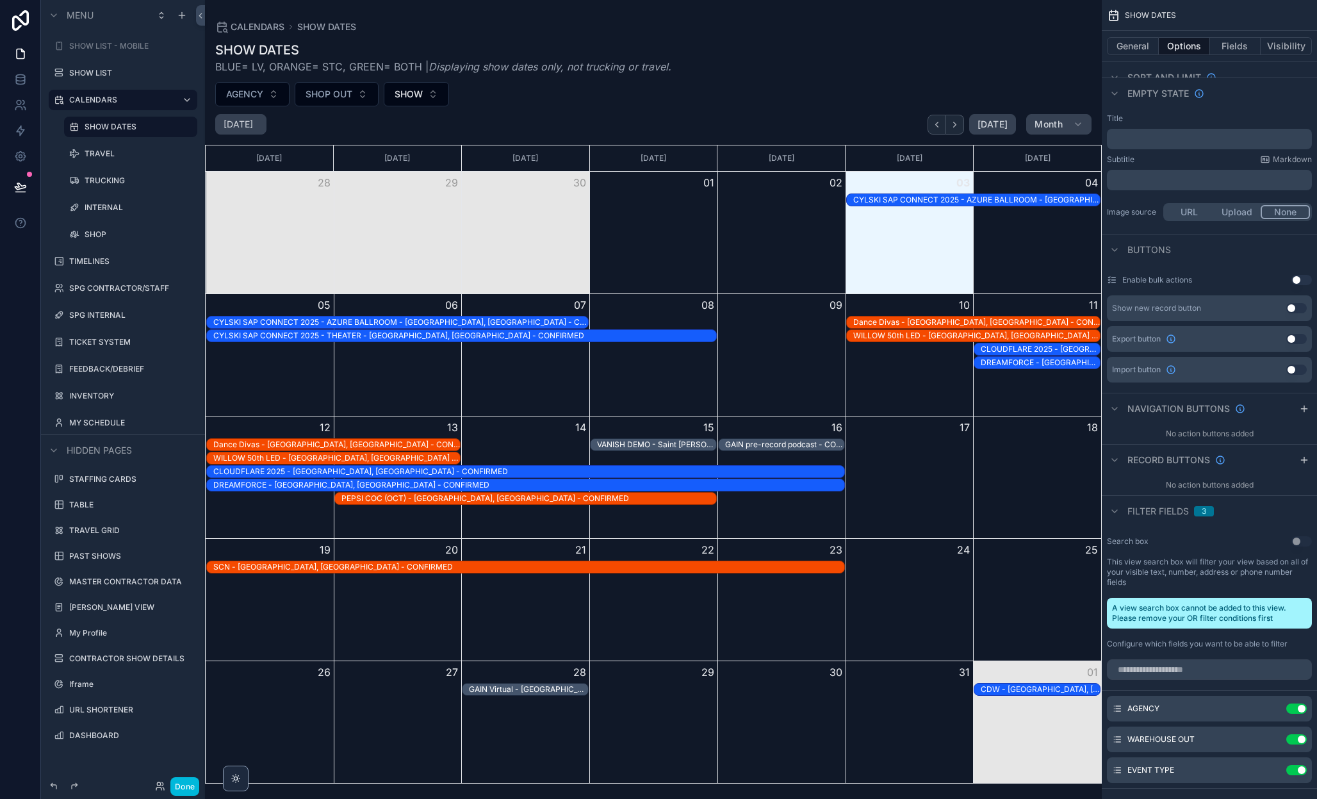
click at [436, 93] on div "scrollable content" at bounding box center [653, 399] width 897 height 799
click at [434, 93] on button "SHOW" at bounding box center [416, 94] width 65 height 24
click at [427, 150] on div "None" at bounding box center [417, 146] width 178 height 20
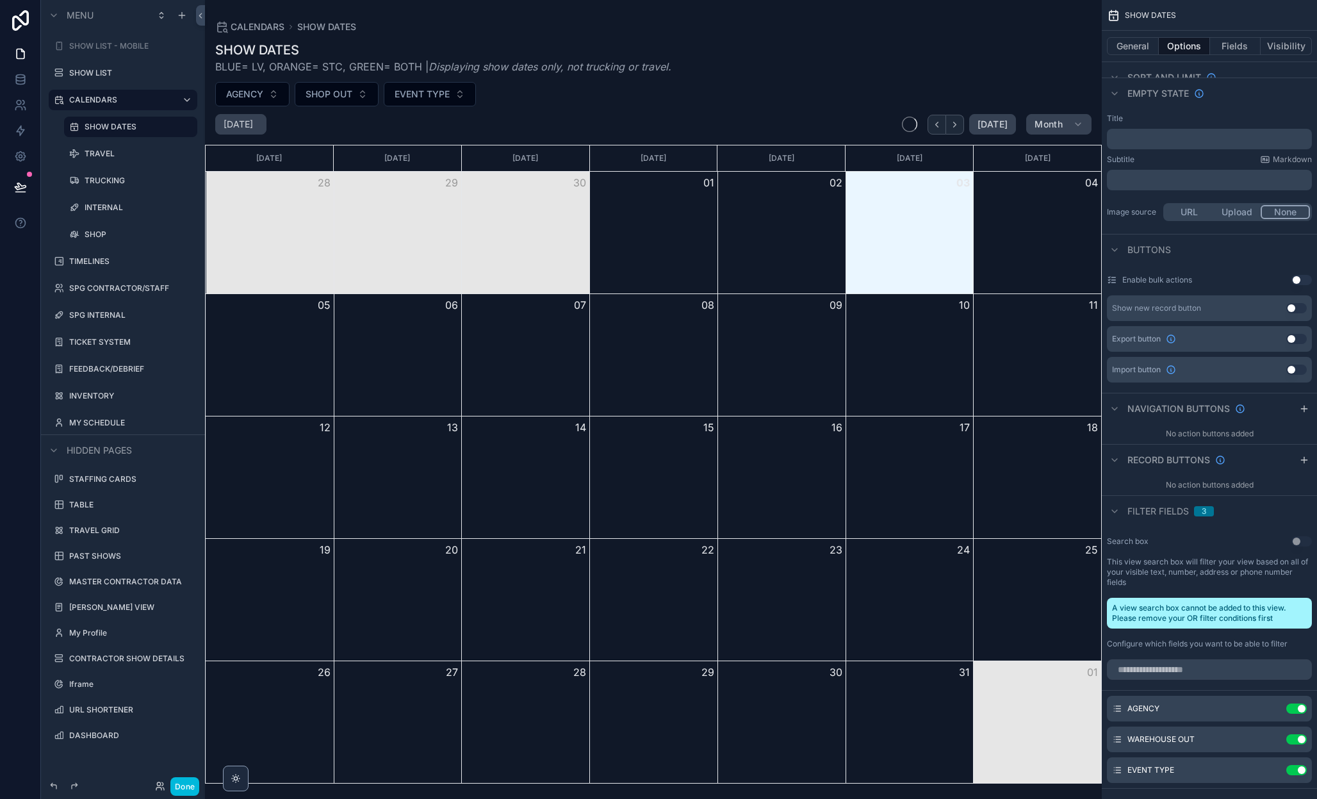
click at [521, 94] on div "AGENCY SHOP OUT EVENT TYPE" at bounding box center [653, 94] width 897 height 24
click at [113, 204] on label "INTERNAL" at bounding box center [137, 207] width 105 height 10
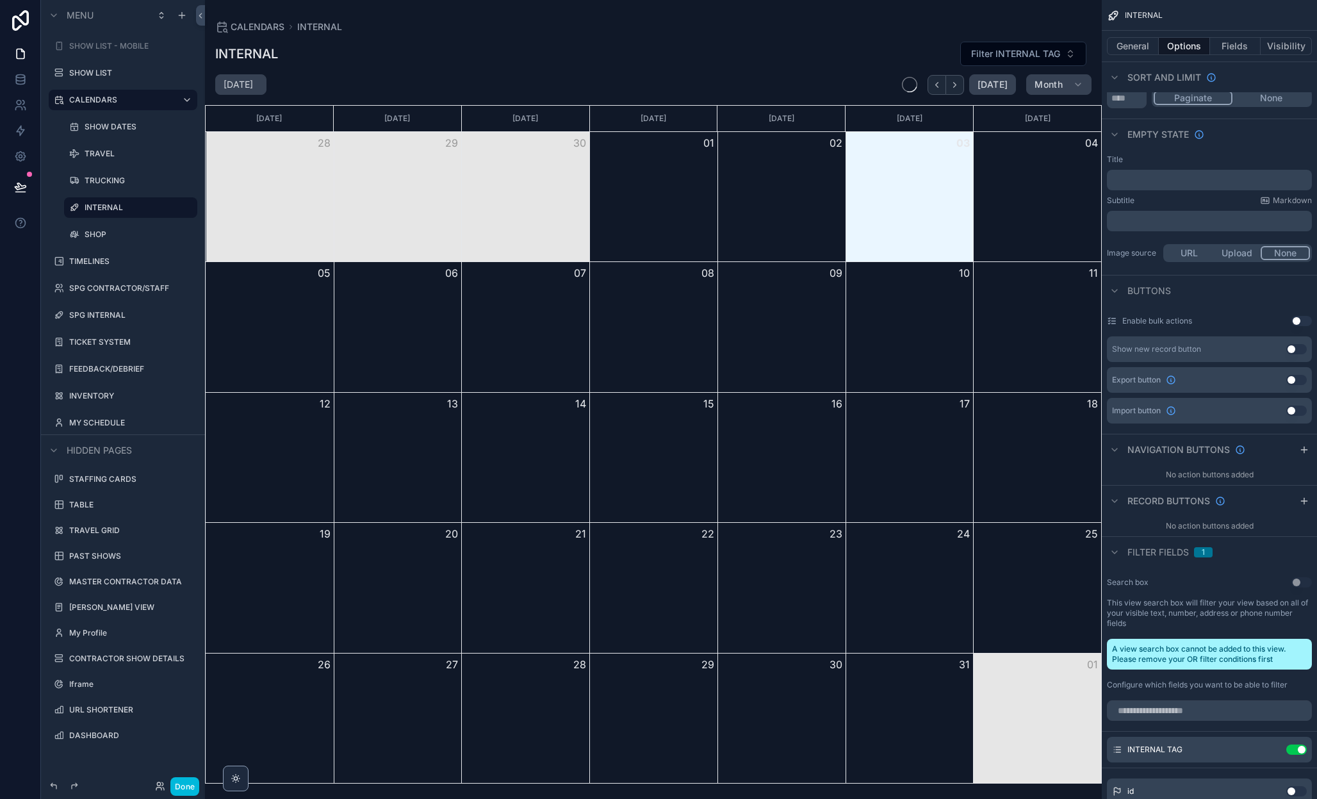
click at [120, 181] on label "TRUCKING" at bounding box center [137, 181] width 105 height 10
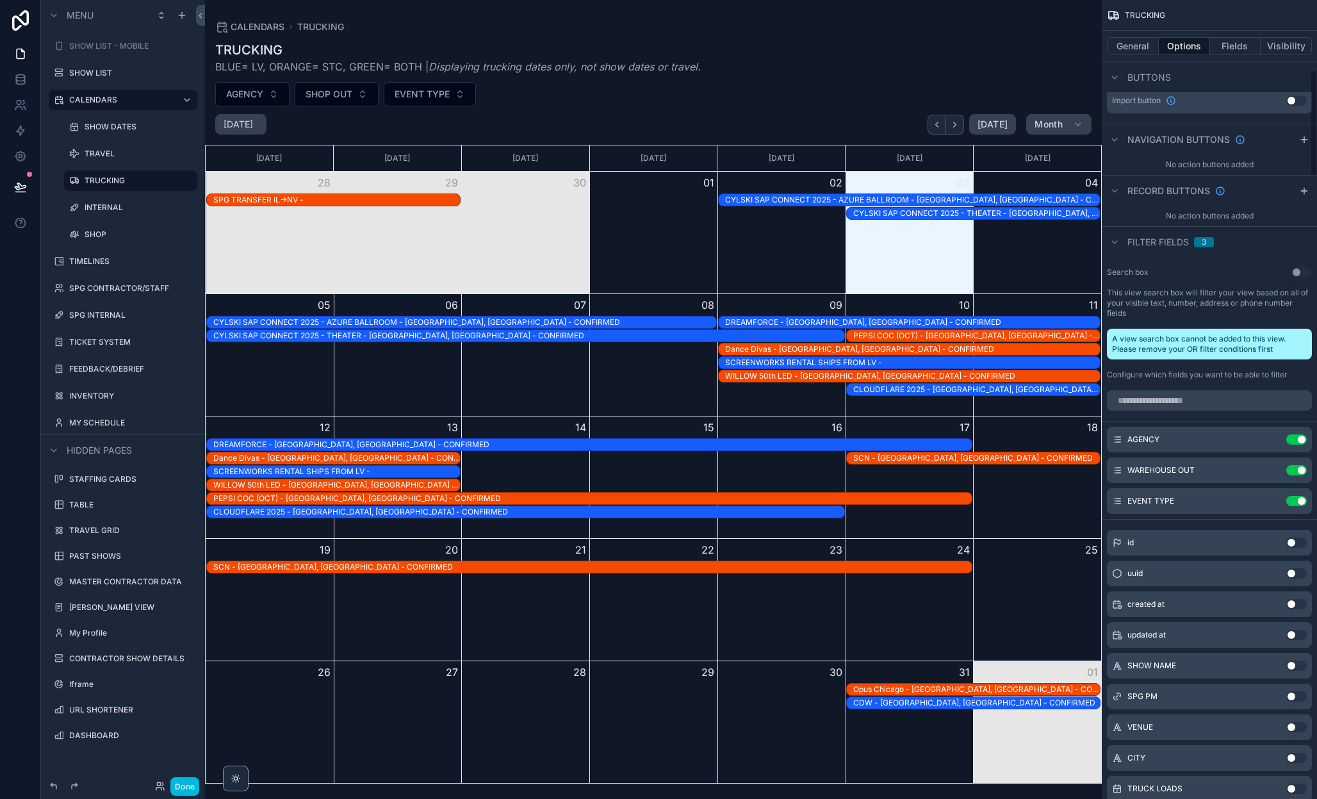
scroll to position [564, 0]
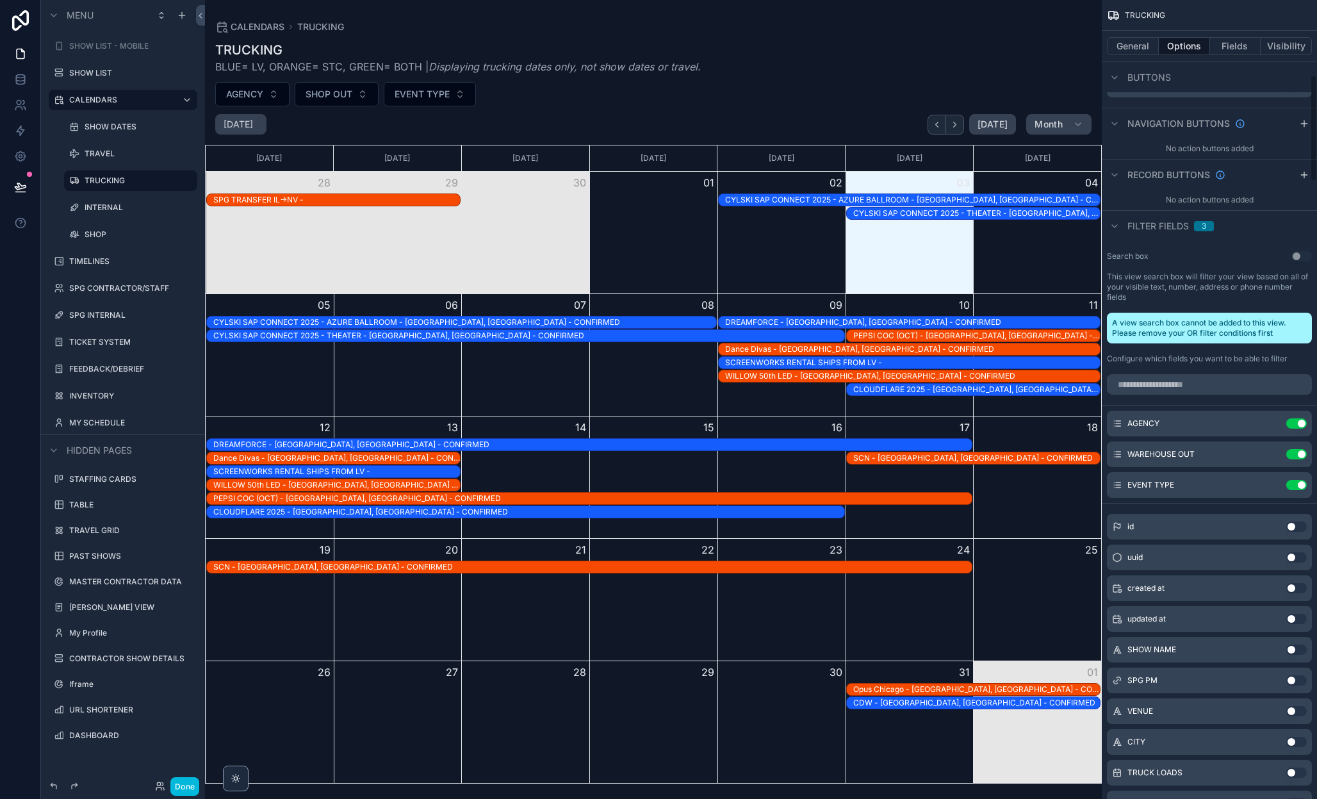
click at [0, 0] on icon "scrollable content" at bounding box center [0, 0] width 0 height 0
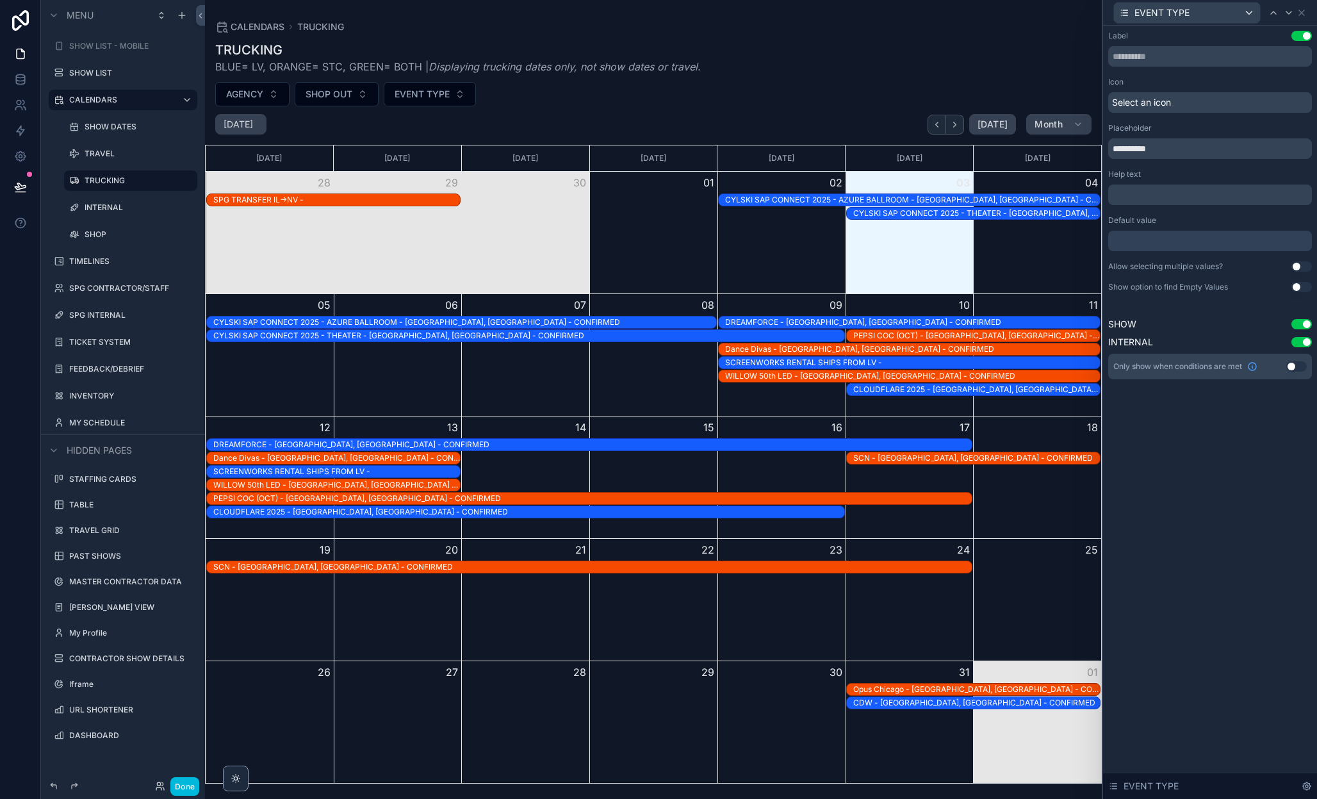
click at [1187, 244] on div at bounding box center [1210, 241] width 204 height 20
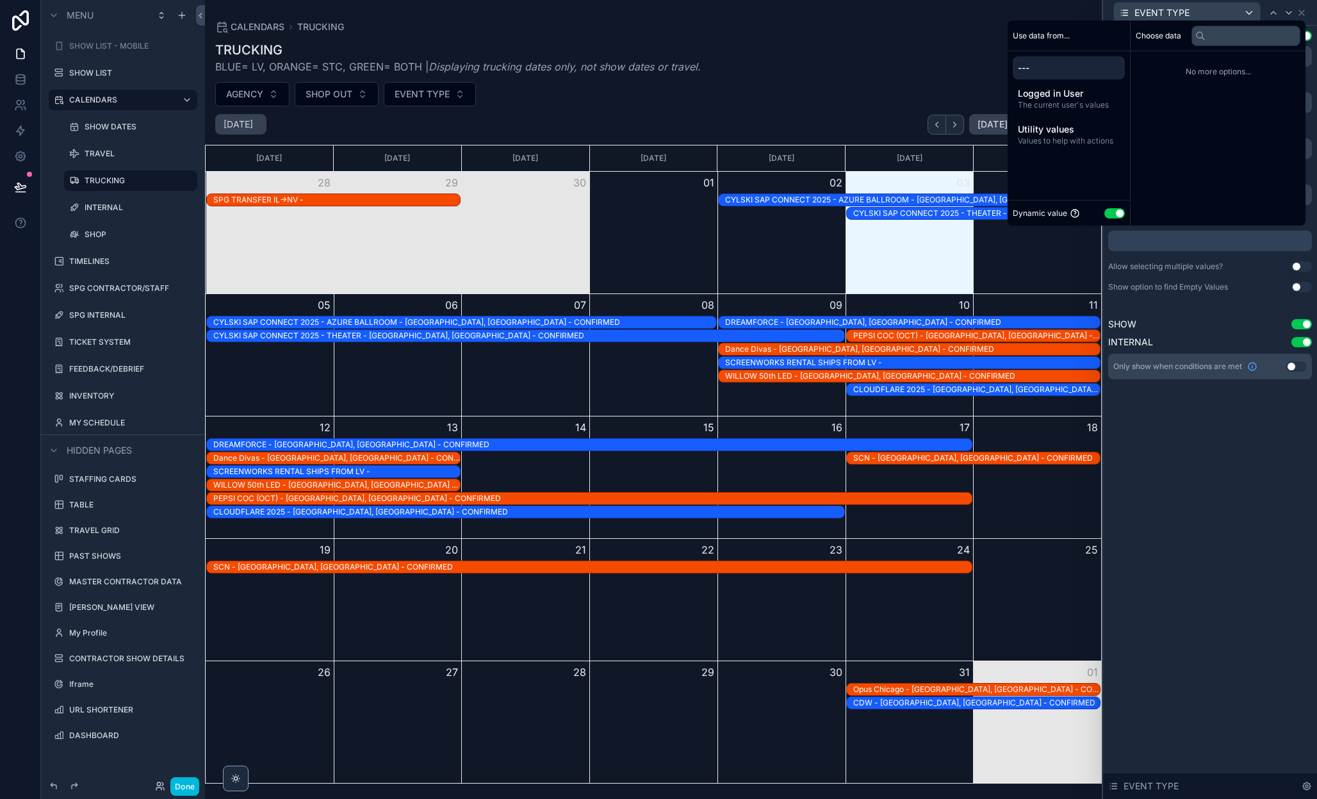
click at [1108, 212] on button "Use setting" at bounding box center [1114, 213] width 20 height 10
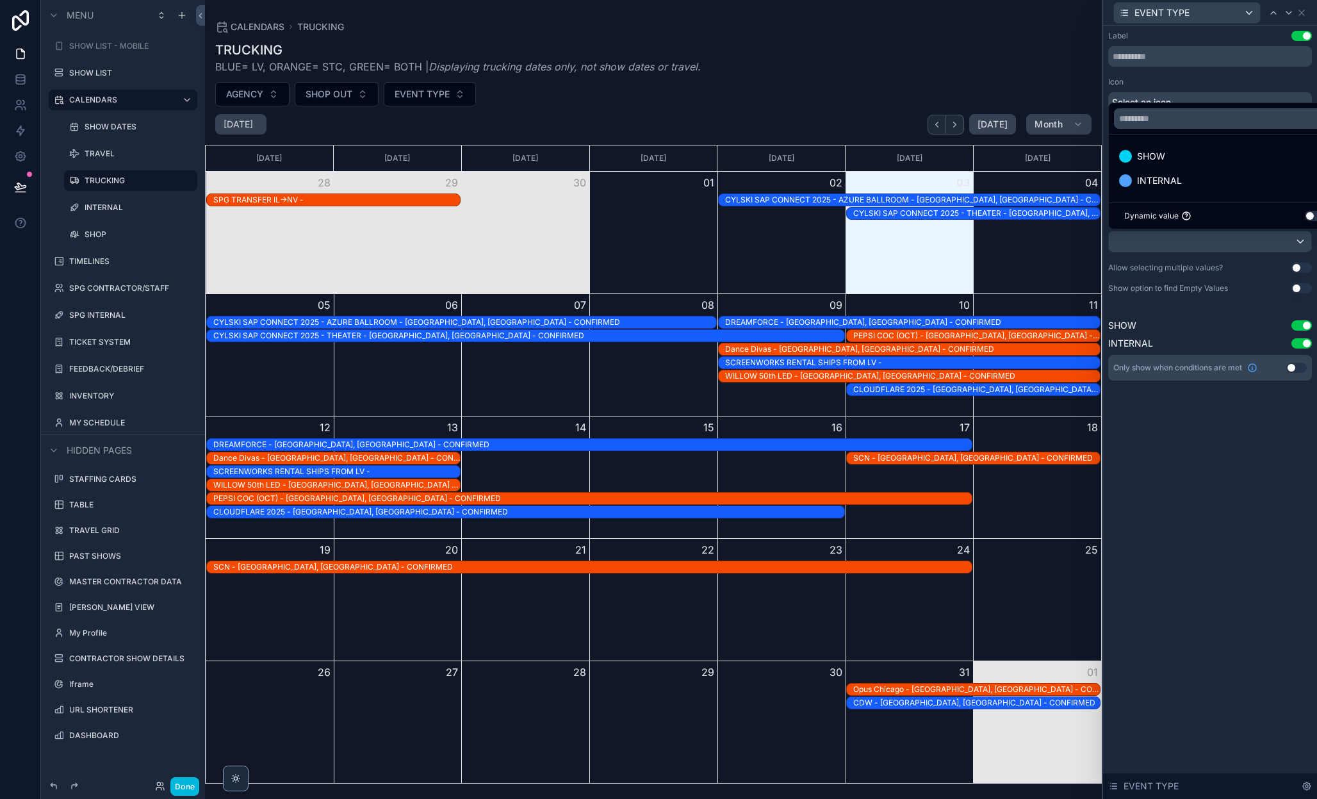
click at [1156, 152] on span "SHOW" at bounding box center [1151, 156] width 28 height 15
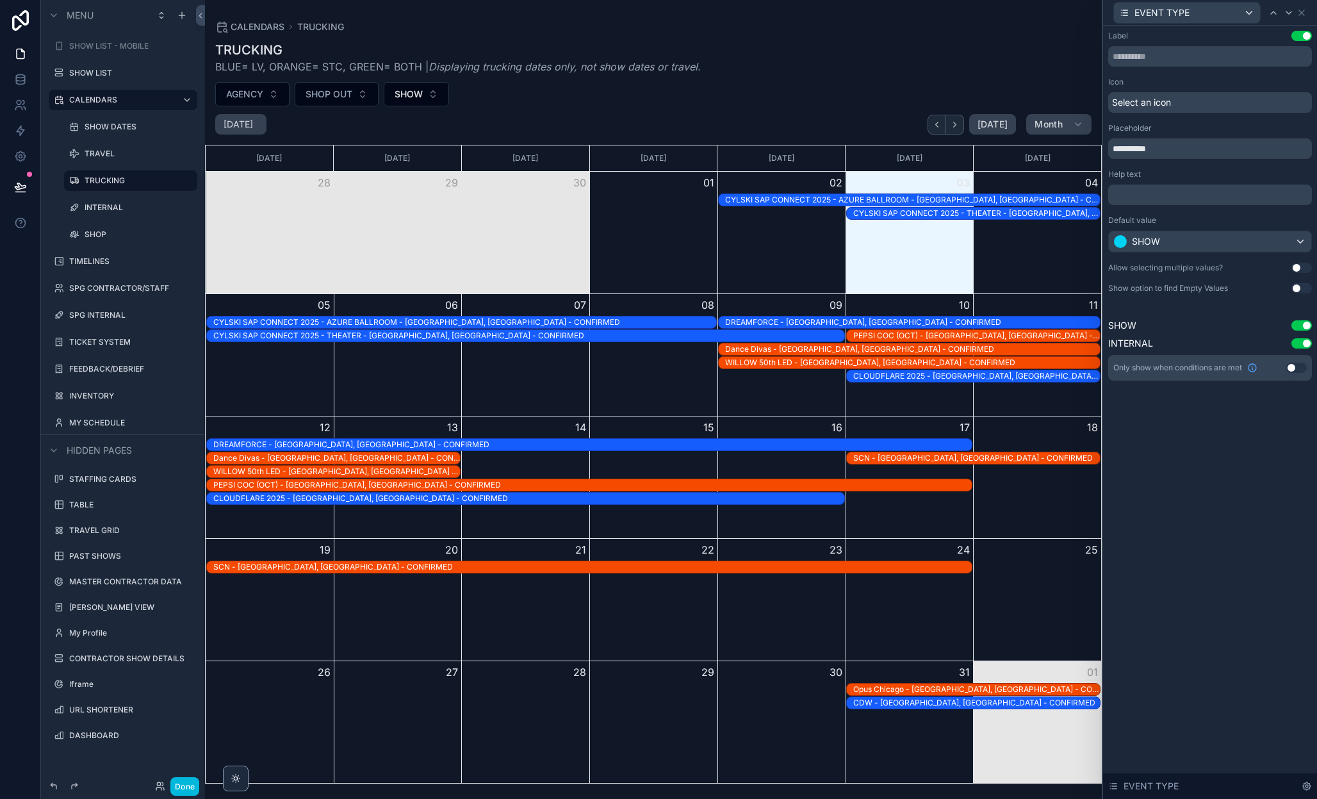
click at [99, 154] on label "TRAVEL" at bounding box center [137, 154] width 105 height 10
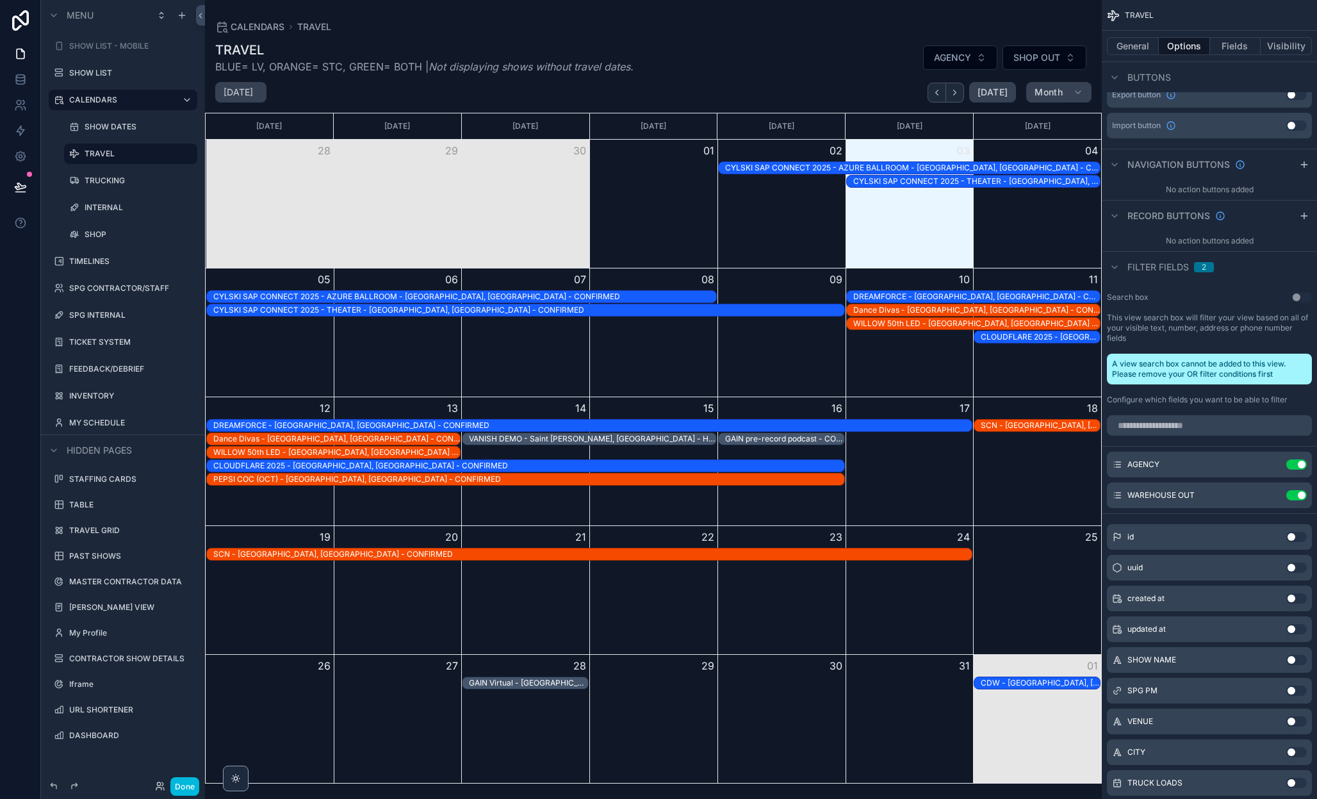
click at [1170, 430] on input "scrollable content" at bounding box center [1209, 425] width 205 height 20
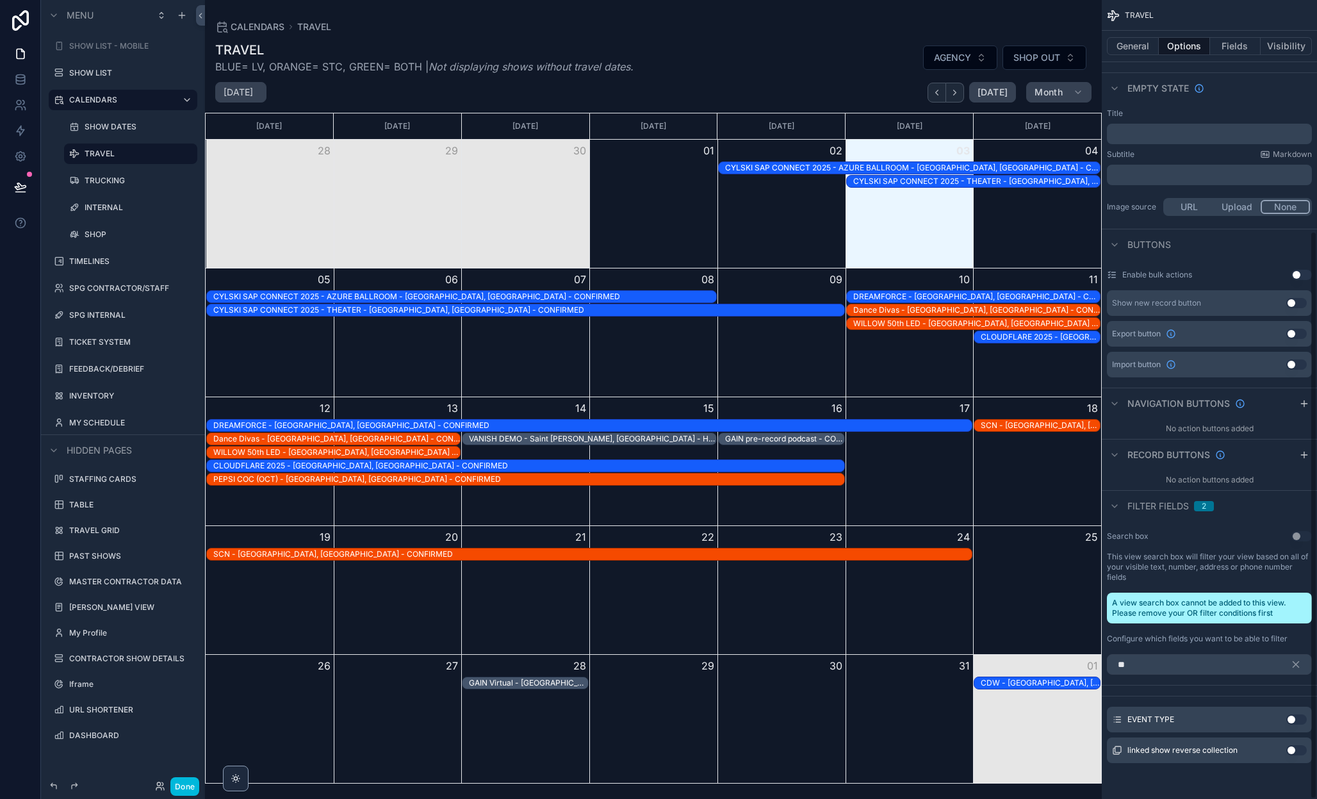
scroll to position [325, 0]
type input "***"
click at [1295, 720] on button "Use setting" at bounding box center [1296, 719] width 20 height 10
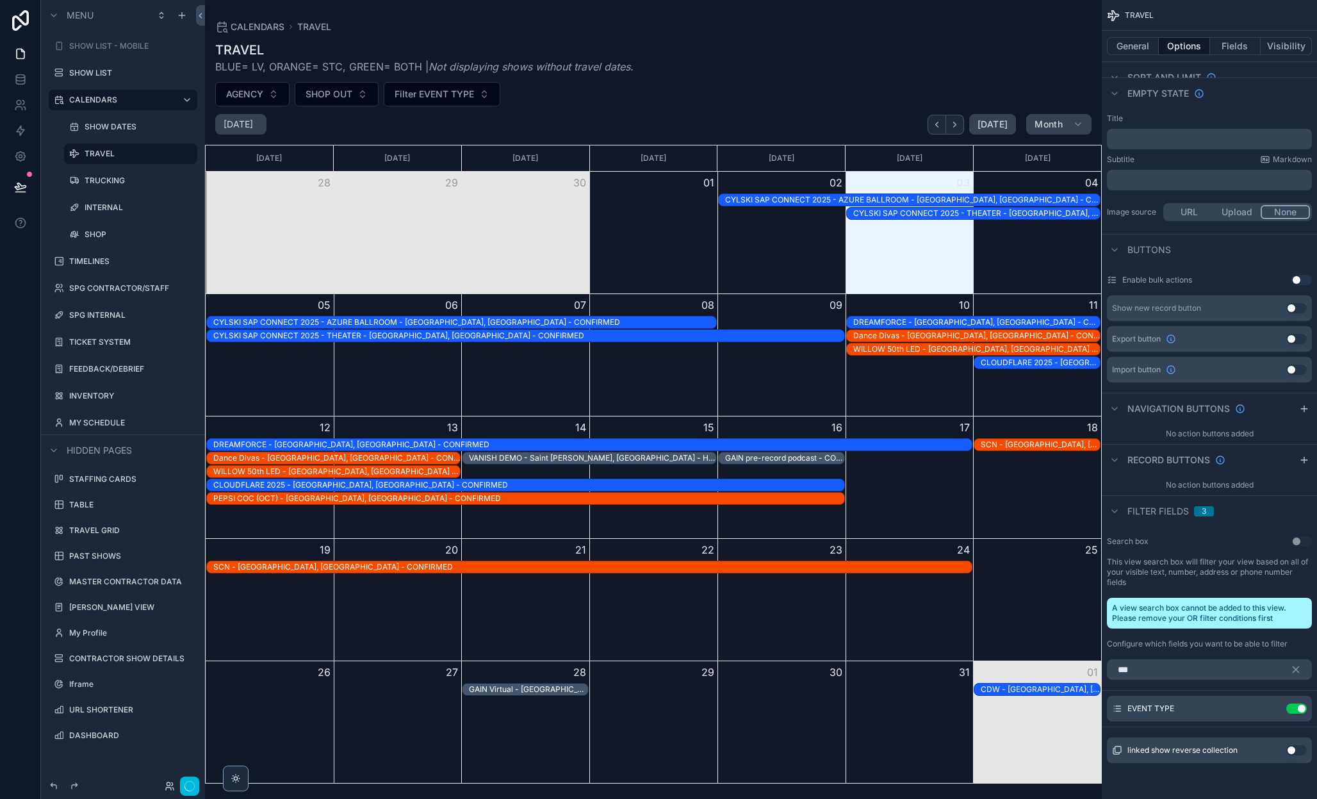
click at [0, 0] on icon "scrollable content" at bounding box center [0, 0] width 0 height 0
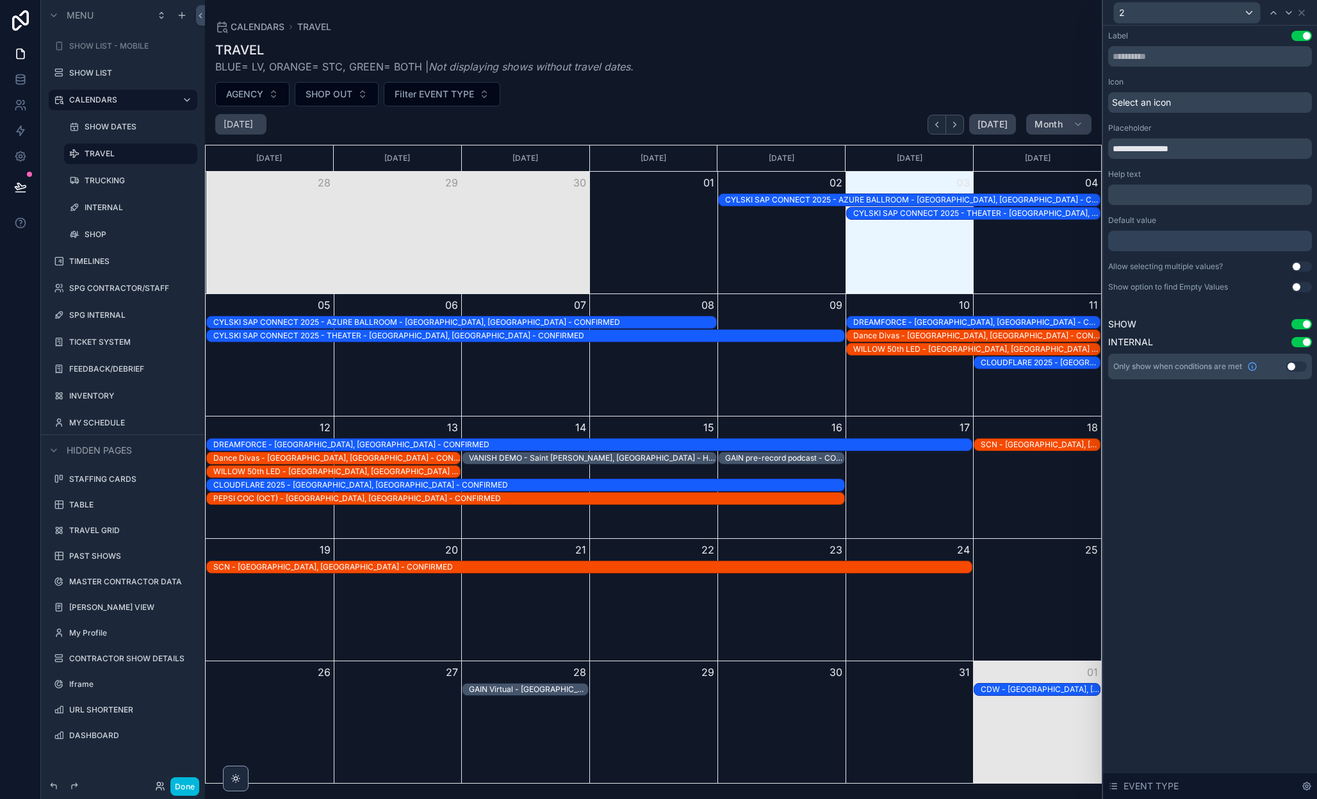
drag, startPoint x: 1137, startPoint y: 154, endPoint x: 1102, endPoint y: 154, distance: 34.6
click at [1102, 154] on div "**********" at bounding box center [1209, 399] width 215 height 799
type input "**********"
click at [1166, 247] on div at bounding box center [1210, 241] width 204 height 20
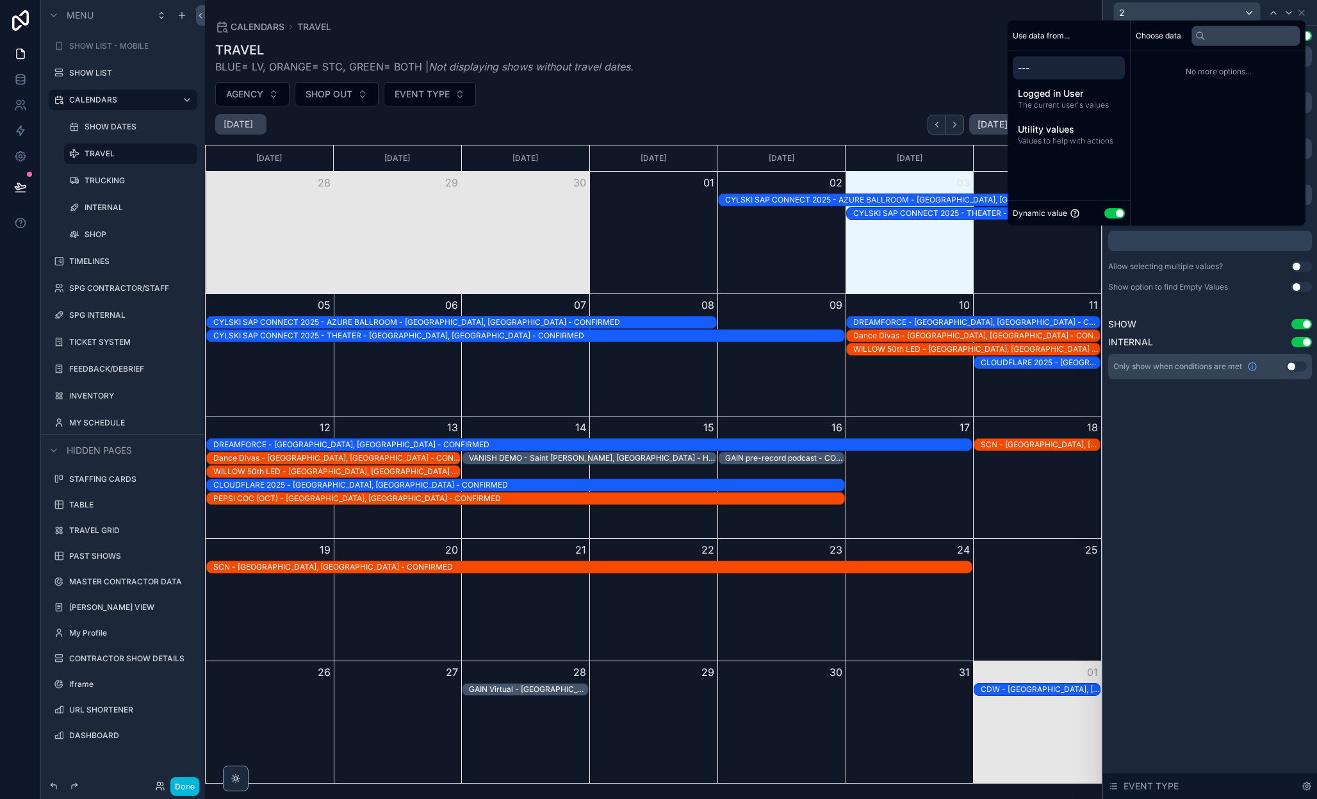
click at [1105, 206] on div "Dynamic value Use setting" at bounding box center [1069, 213] width 112 height 15
click at [1106, 209] on button "Use setting" at bounding box center [1114, 213] width 20 height 10
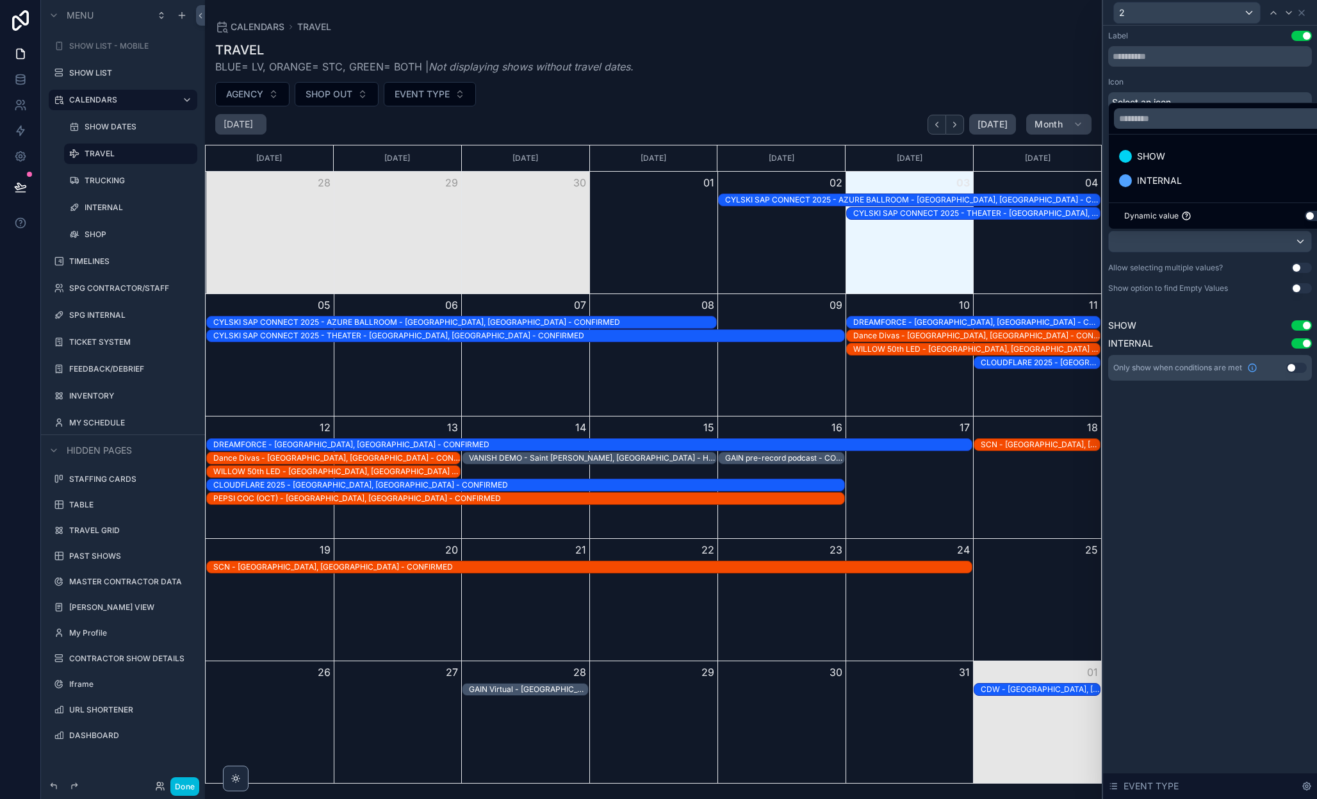
click at [1160, 147] on div "SHOW" at bounding box center [1224, 156] width 227 height 23
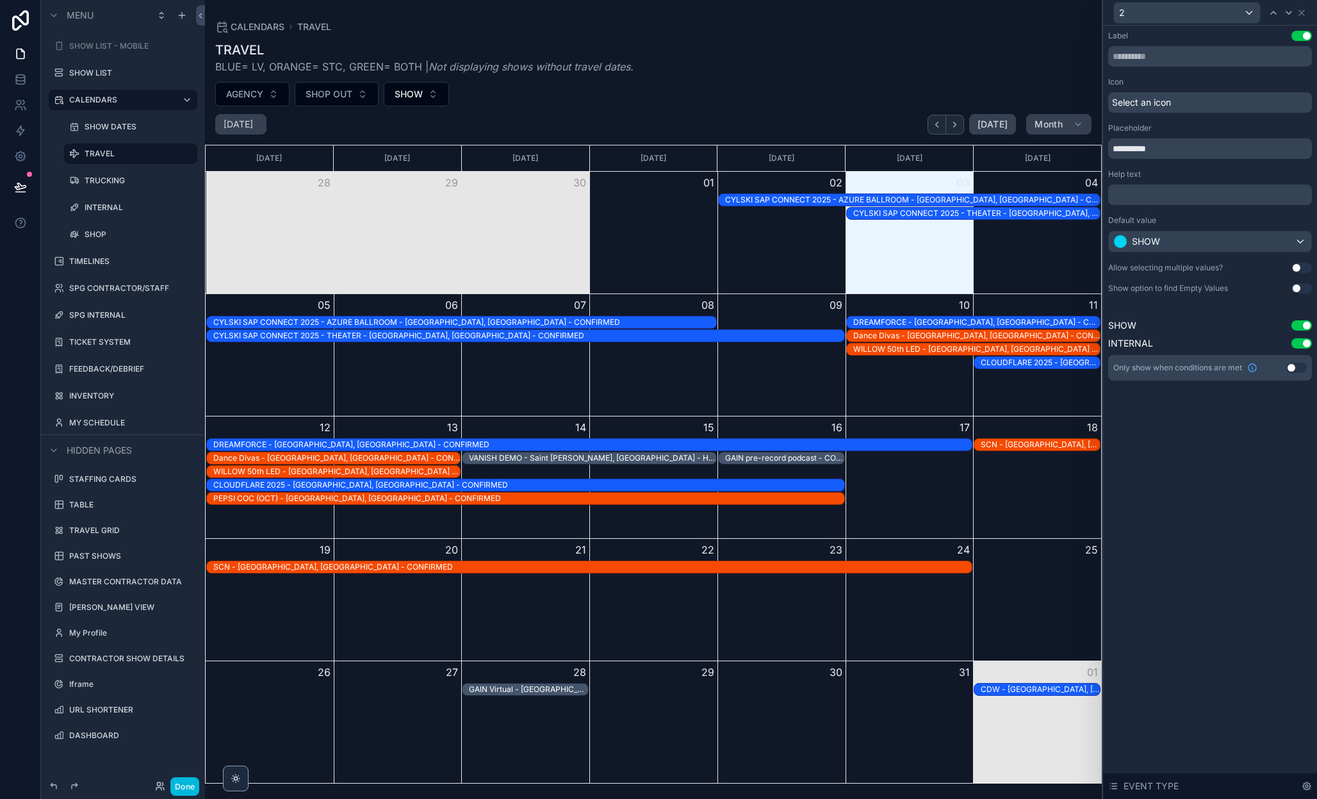
click at [186, 783] on button "Done" at bounding box center [184, 786] width 29 height 19
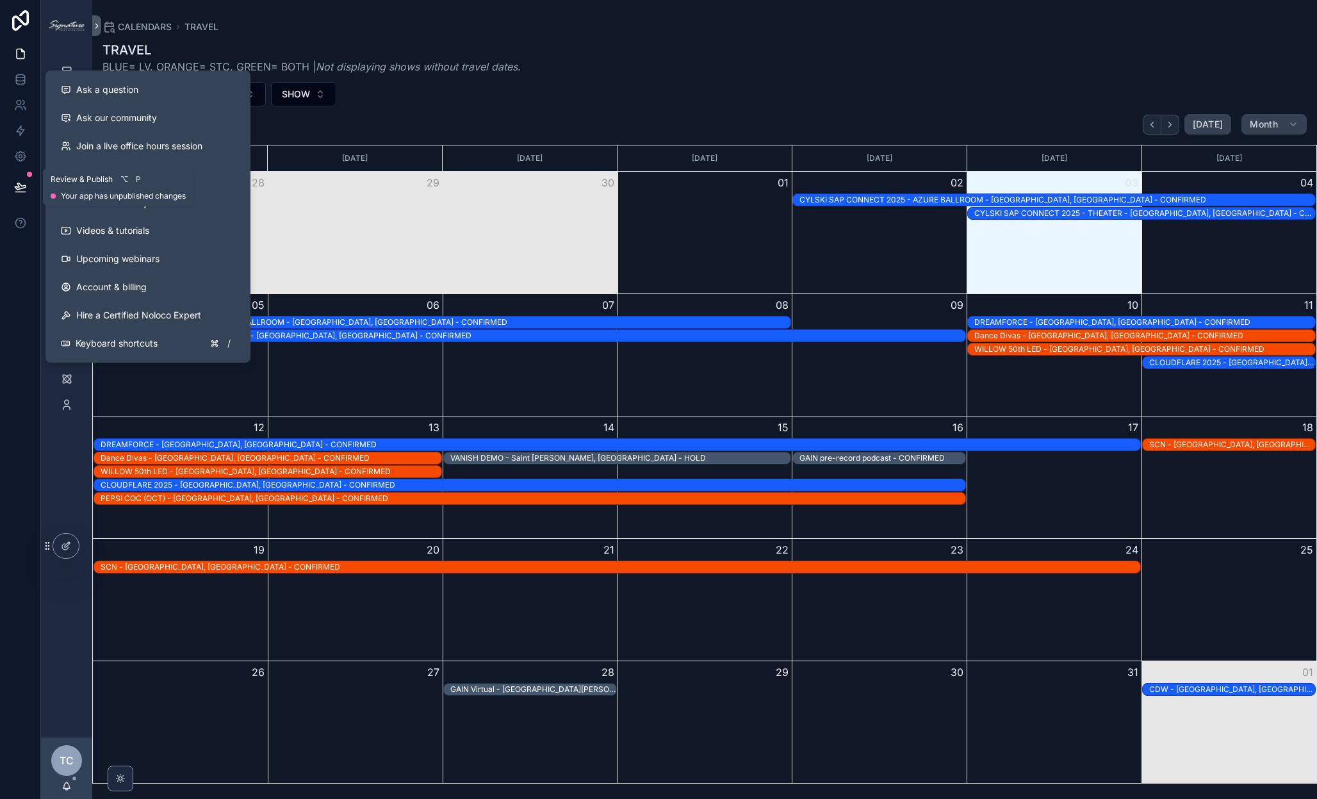
click at [26, 192] on icon at bounding box center [20, 187] width 13 height 13
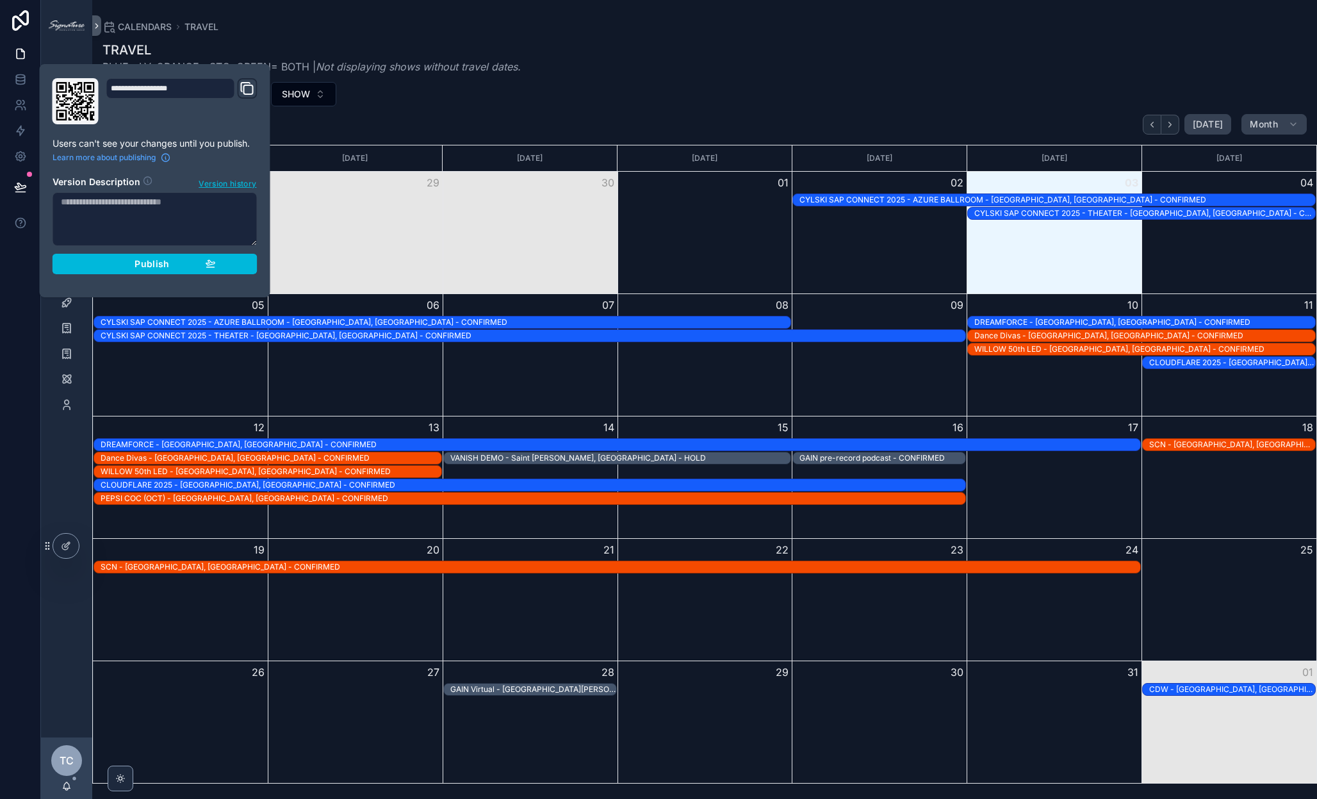
click at [136, 262] on span "Publish" at bounding box center [152, 264] width 35 height 12
